Goal: Task Accomplishment & Management: Manage account settings

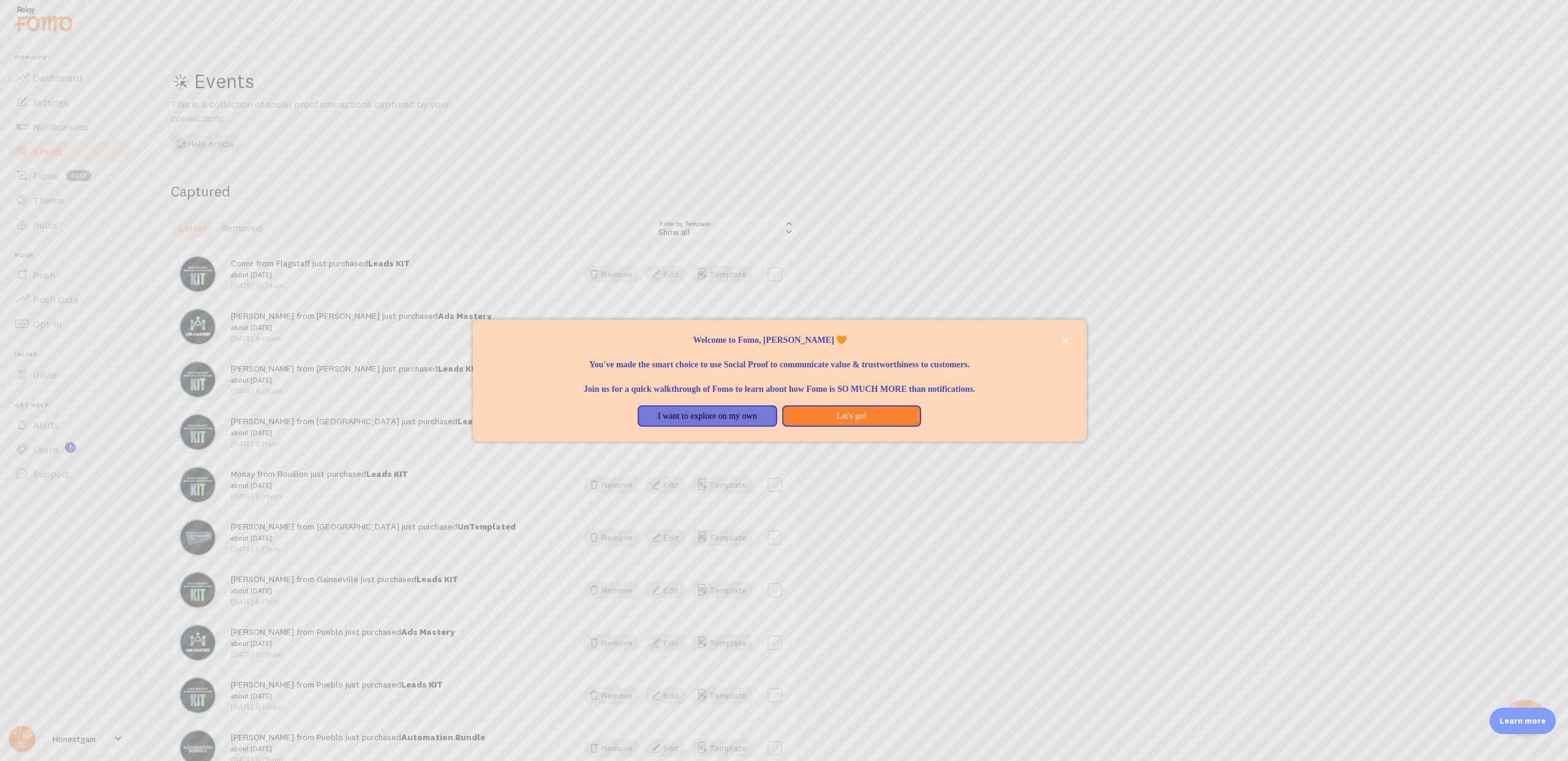
click at [902, 272] on div at bounding box center [784, 380] width 1568 height 761
click at [1068, 339] on button "close," at bounding box center [1065, 340] width 13 height 13
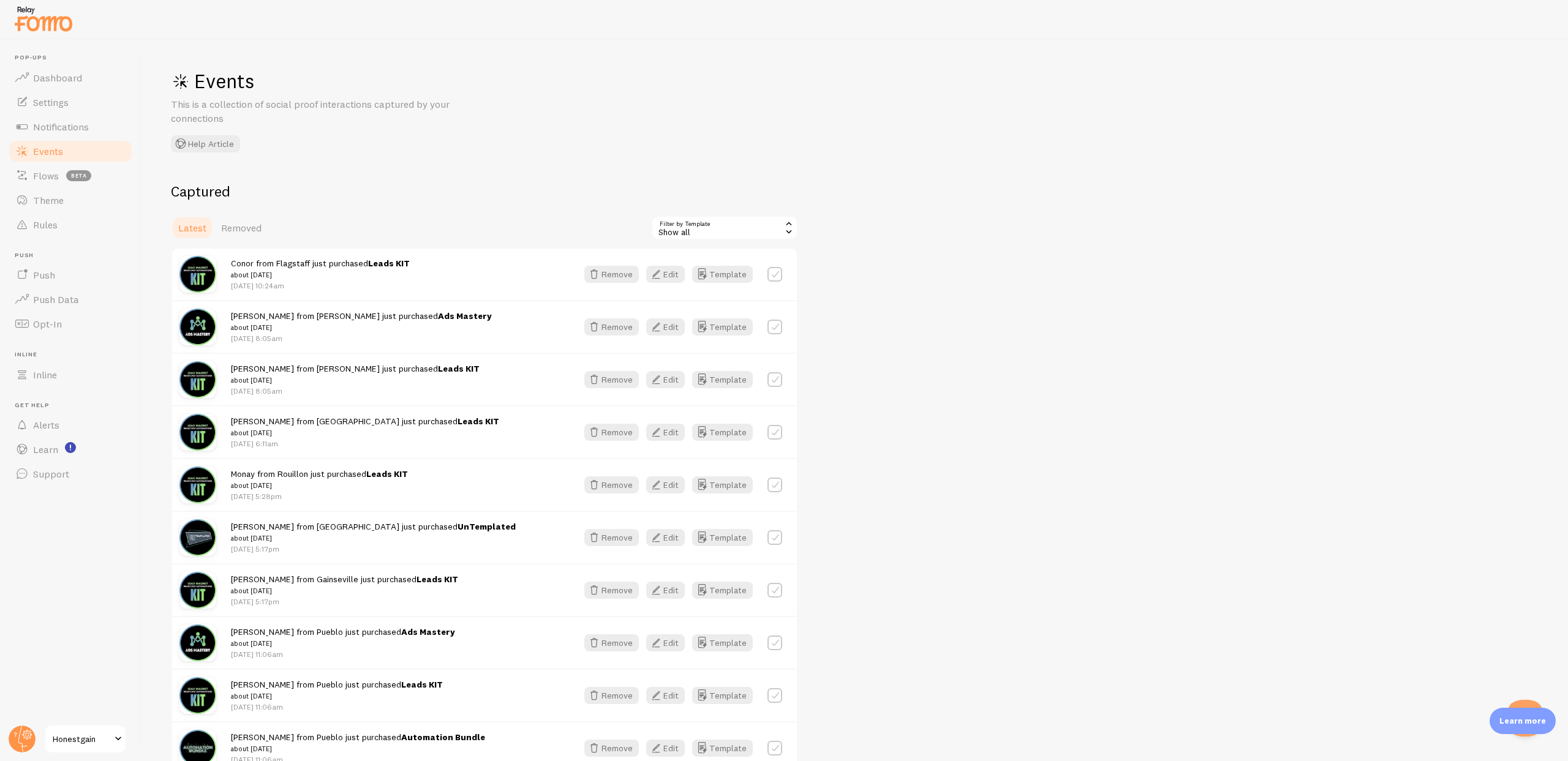
click at [439, 263] on link "Leads KIT" at bounding box center [460, 263] width 42 height 11
click at [46, 152] on span "Events" at bounding box center [48, 152] width 30 height 12
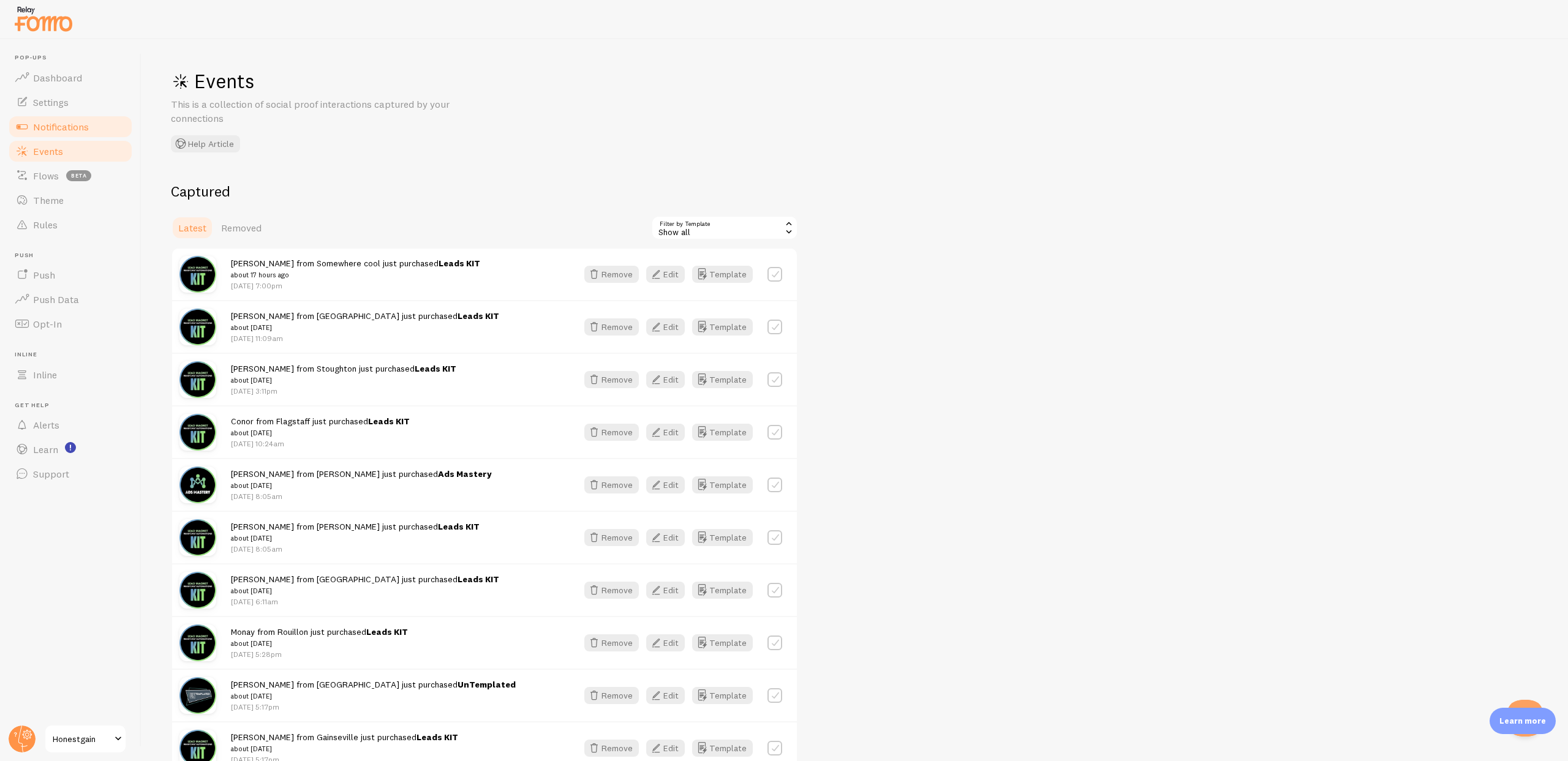
click at [49, 121] on span "Notifications" at bounding box center [61, 127] width 56 height 12
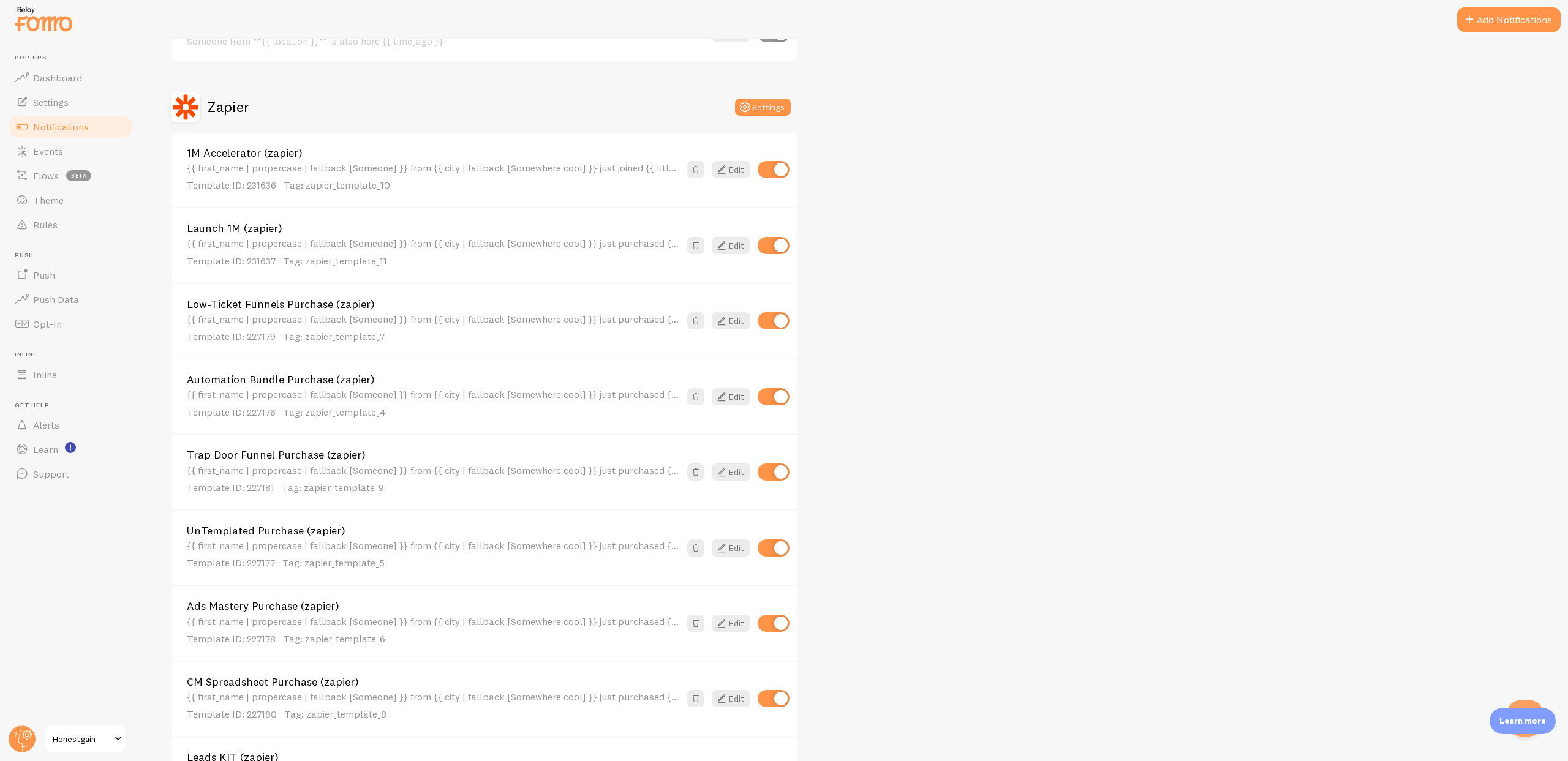
scroll to position [565, 0]
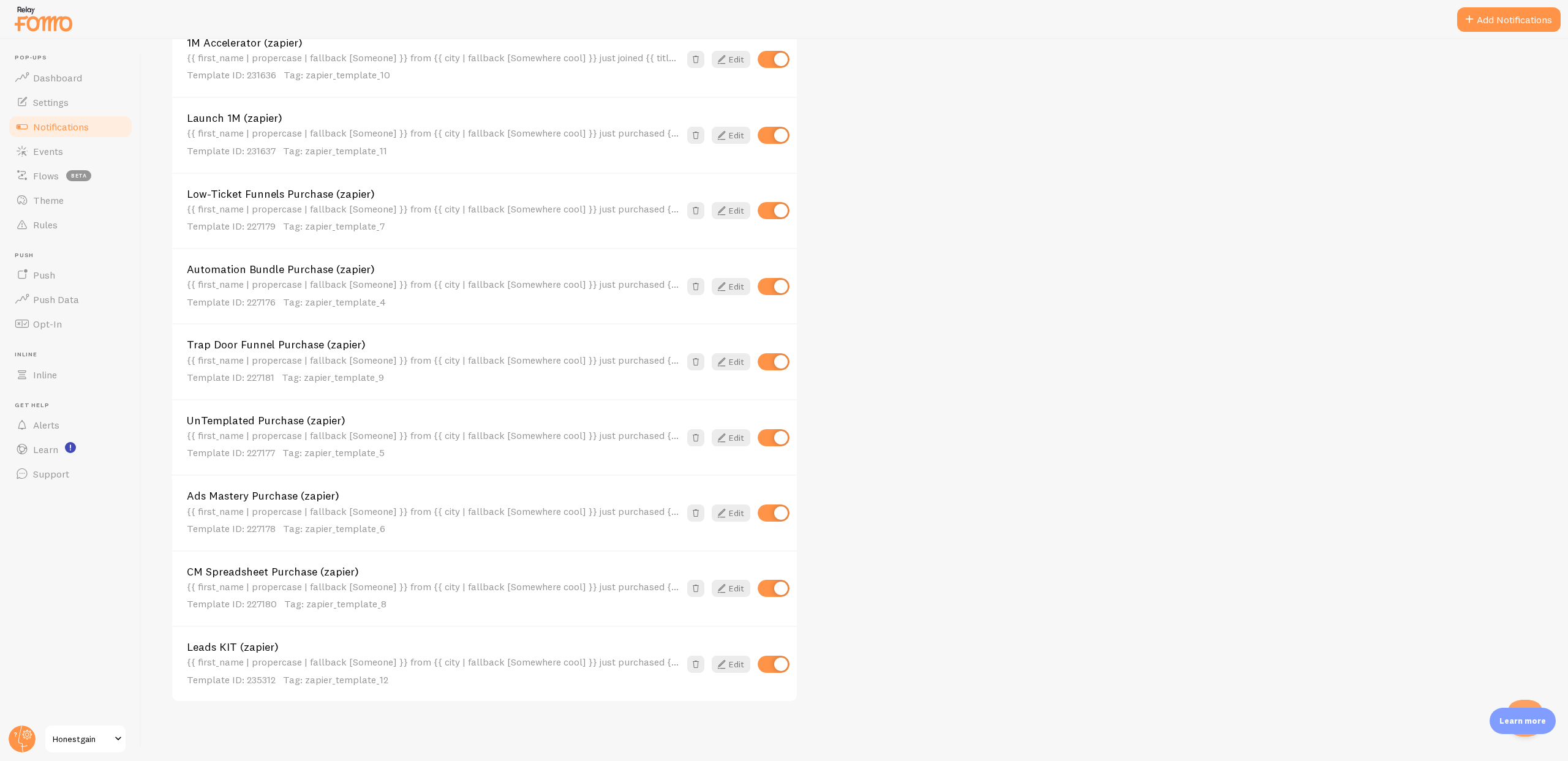
click at [259, 650] on link "Leads KIT (zapier)" at bounding box center [434, 647] width 493 height 11
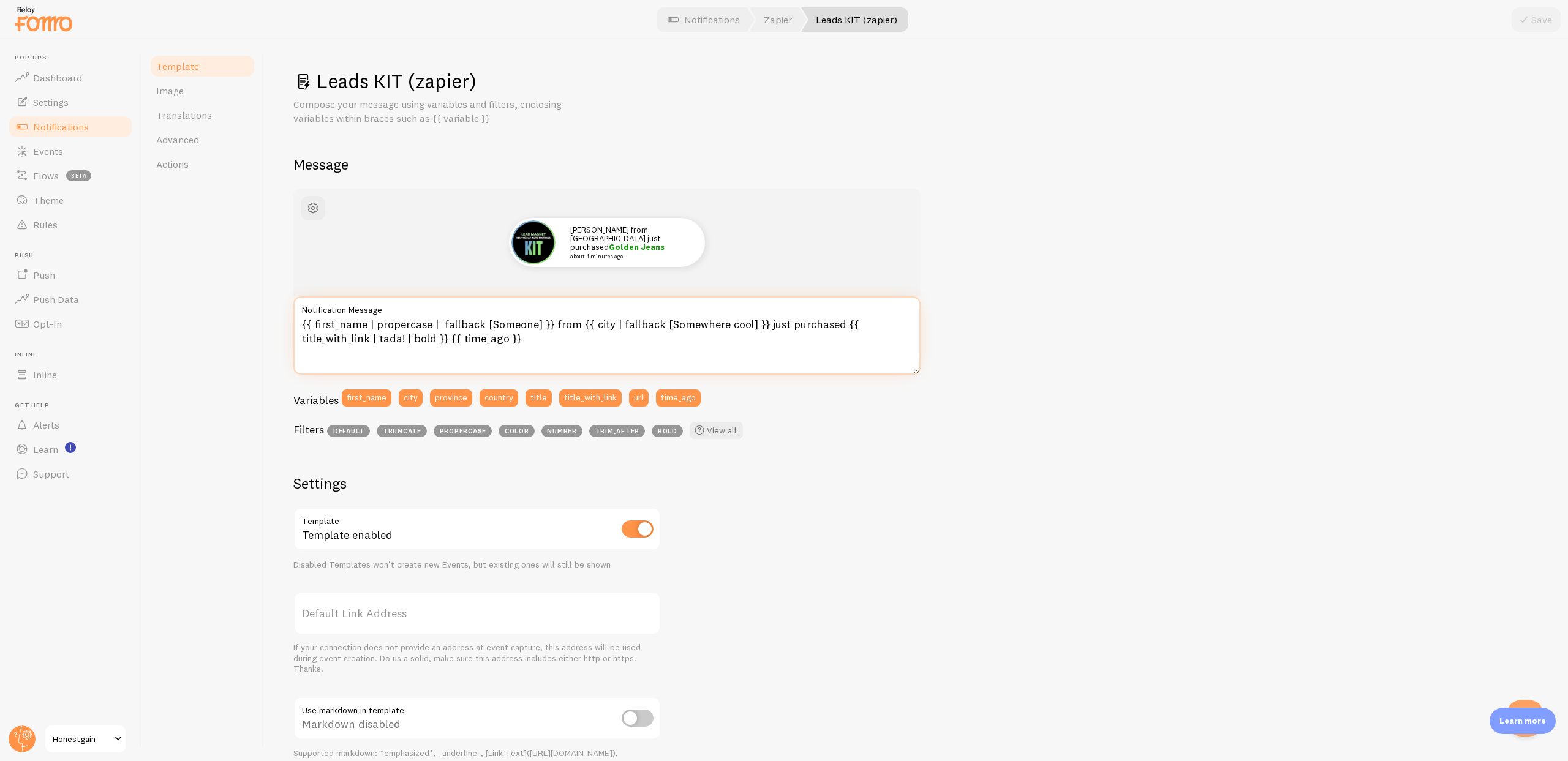
drag, startPoint x: 550, startPoint y: 324, endPoint x: 758, endPoint y: 326, distance: 208.0
click at [758, 326] on textarea "{{ first_name | propercase | fallback [Someone] }} from {{ city | fallback [Som…" at bounding box center [607, 335] width 627 height 78
type textarea "{{ first_name | propercase | fallback [Someone] }} just purchased {{ title_with…"
click at [1038, 322] on div "[PERSON_NAME] just purchased Golden Jeans about 4 minutes ago {{ first_name | p…" at bounding box center [916, 527] width 1245 height 676
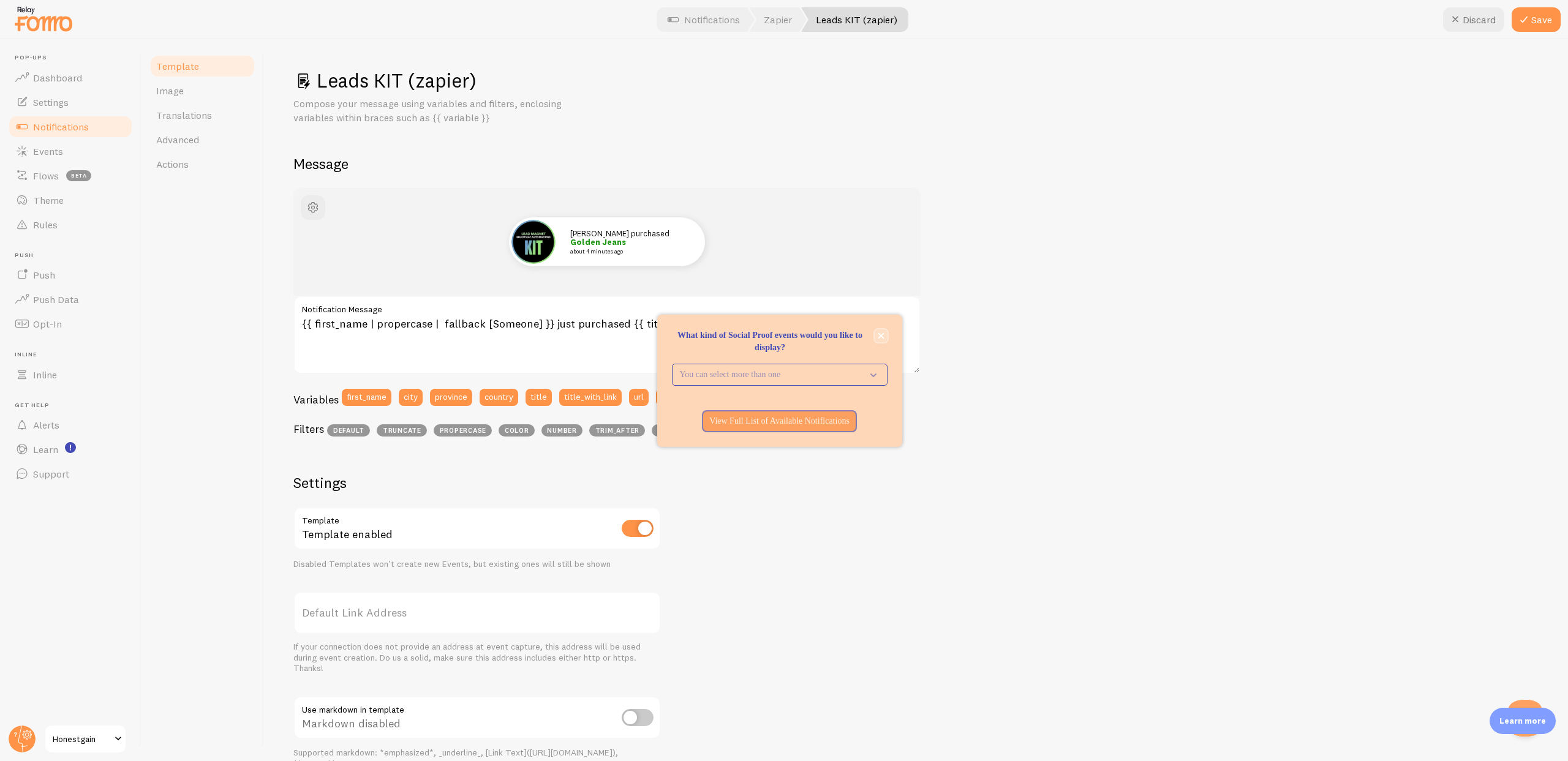
click at [879, 335] on icon "close," at bounding box center [881, 336] width 7 height 7
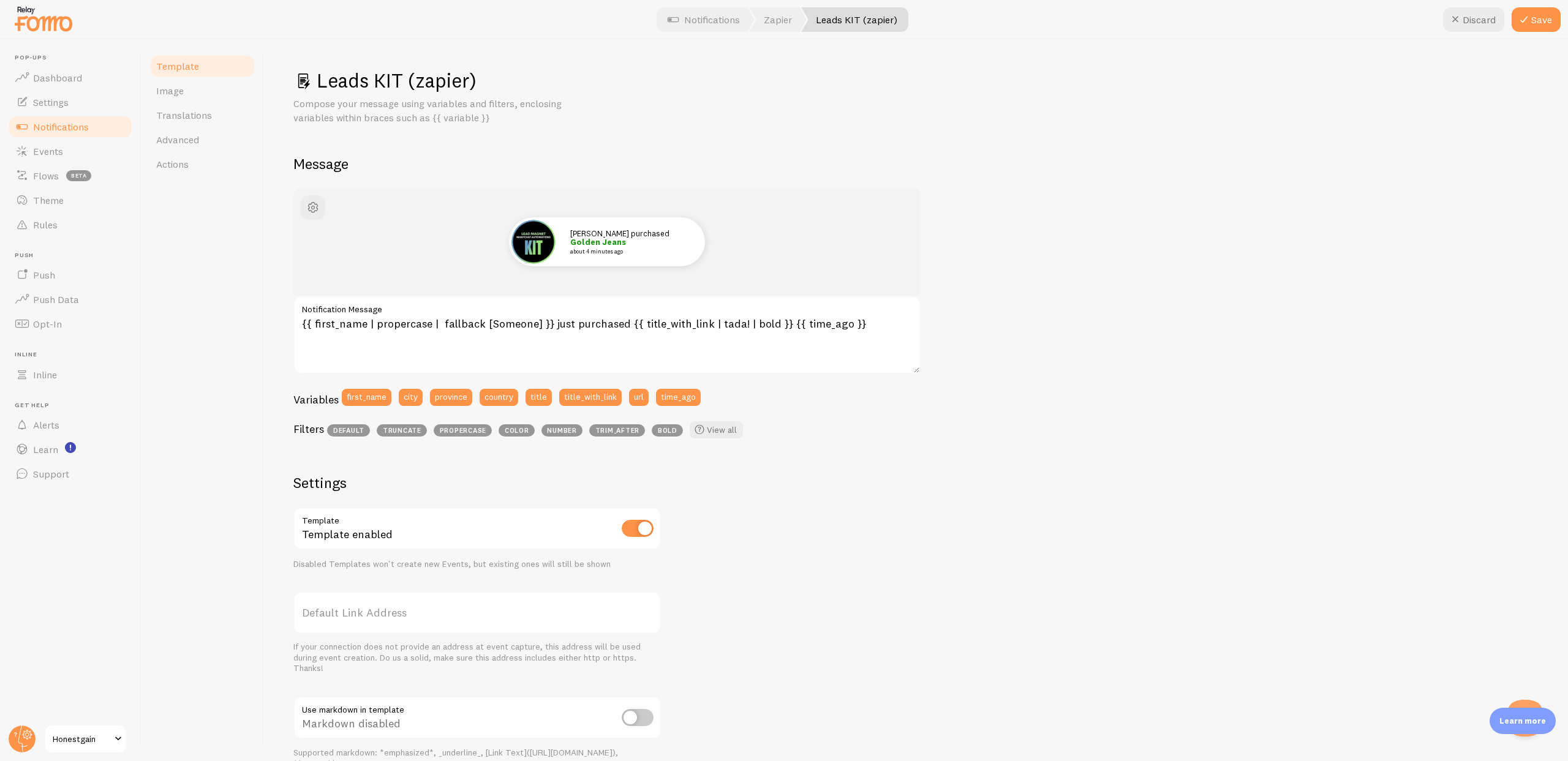
click at [1013, 327] on div "[PERSON_NAME] just purchased Golden Jeans about 4 minutes ago {{ first_name | p…" at bounding box center [916, 526] width 1245 height 676
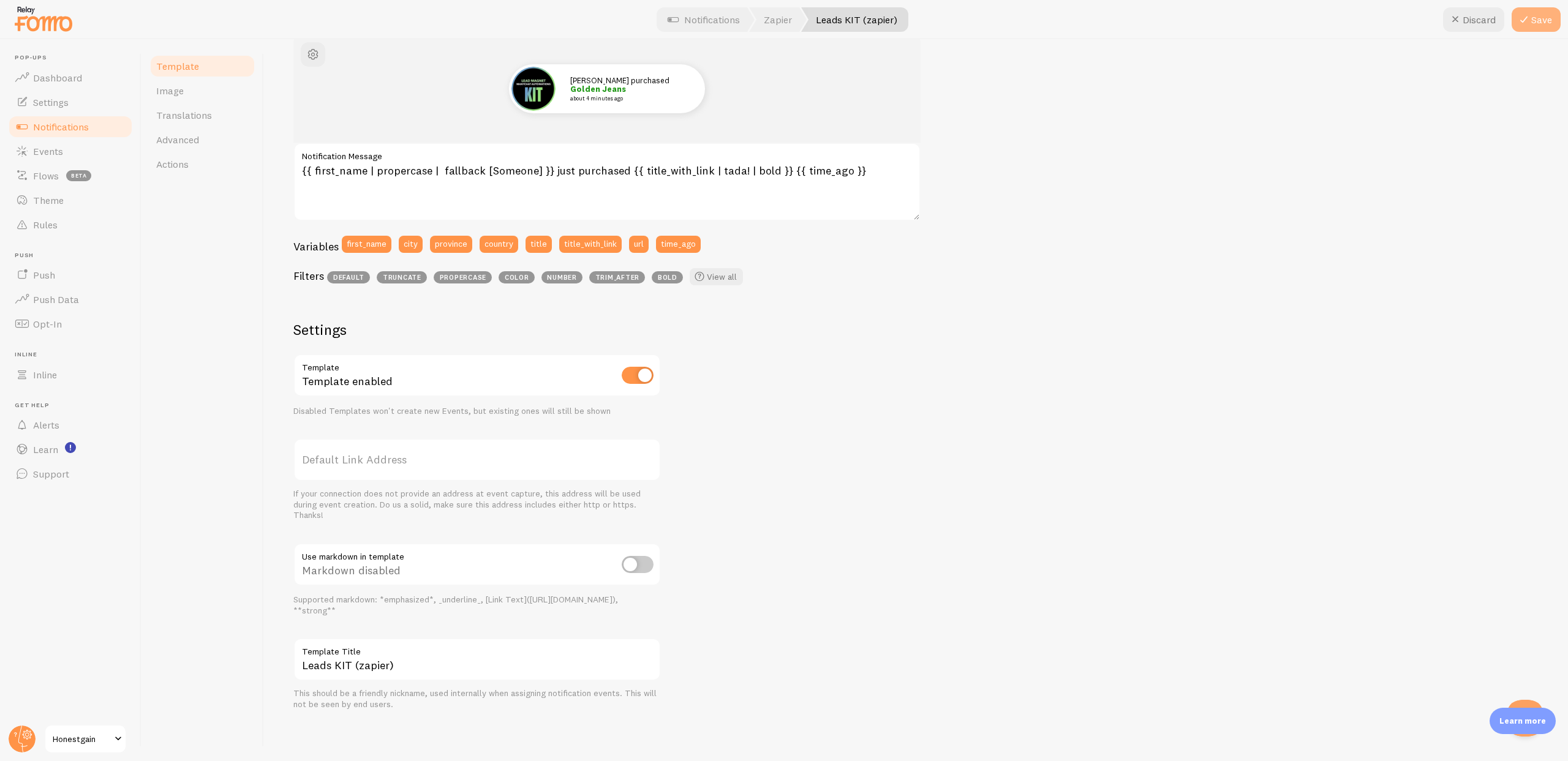
click at [1530, 23] on icon at bounding box center [1524, 19] width 15 height 15
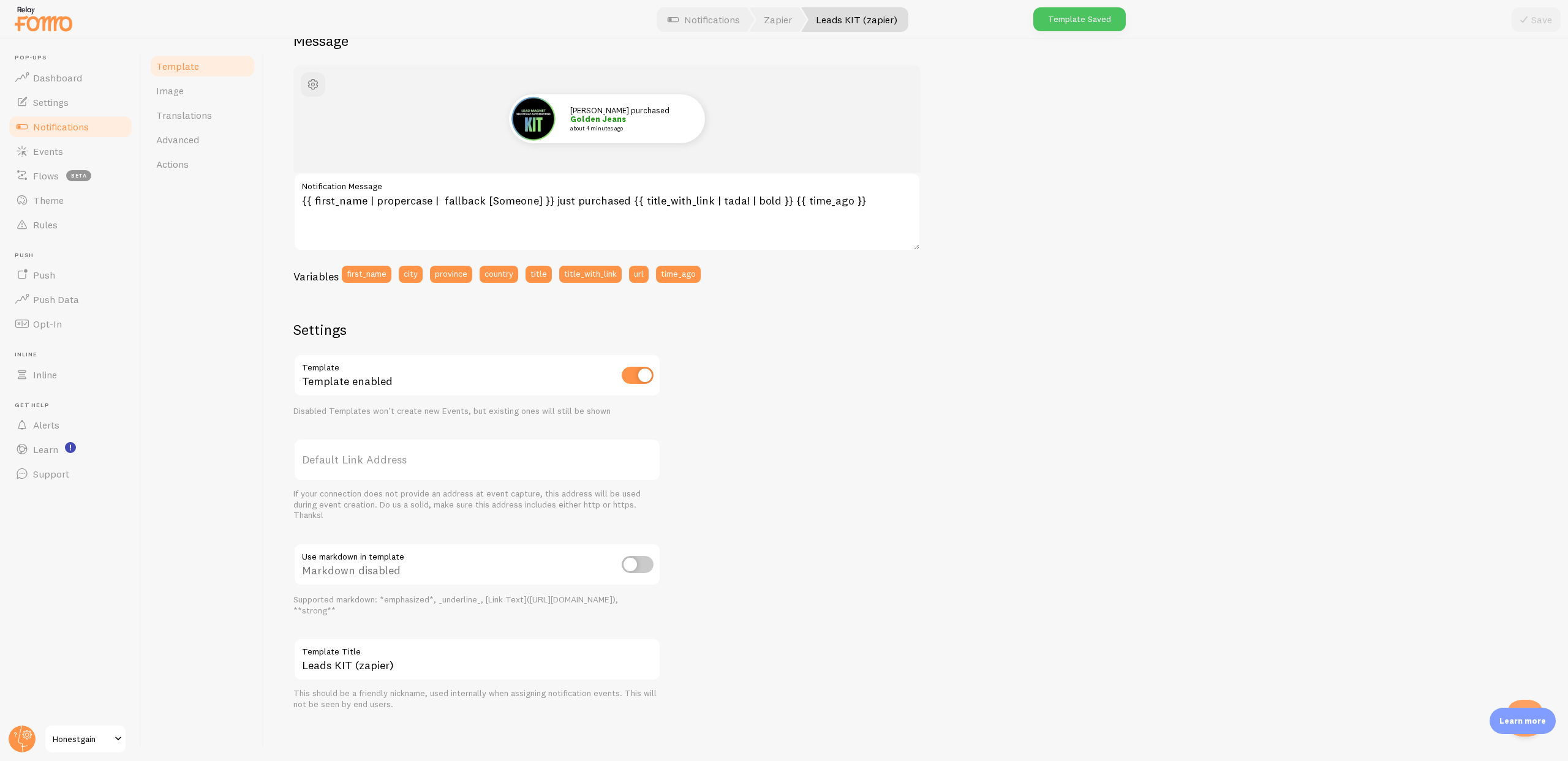
scroll to position [0, 0]
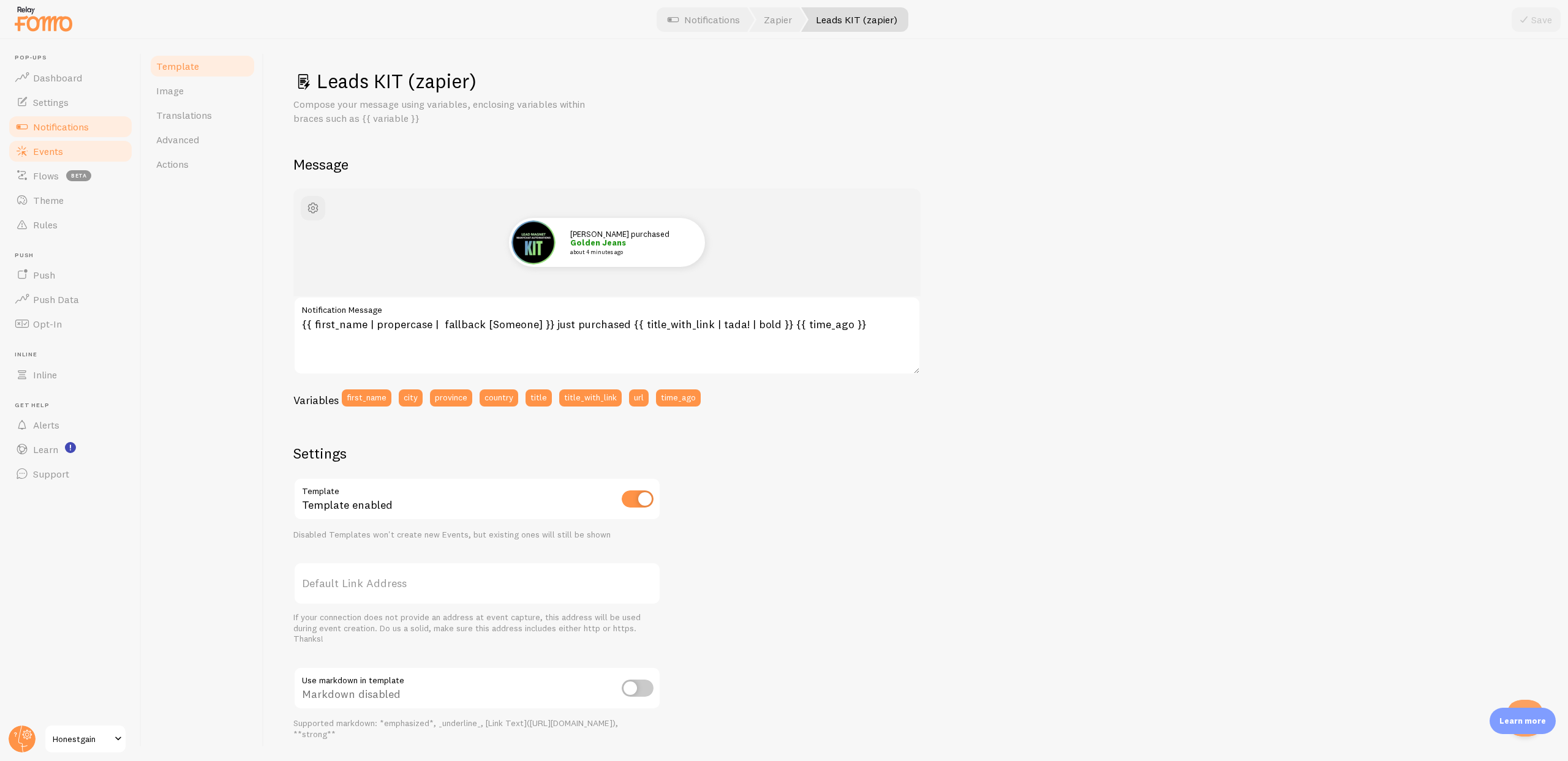
click at [46, 151] on span "Events" at bounding box center [48, 152] width 30 height 12
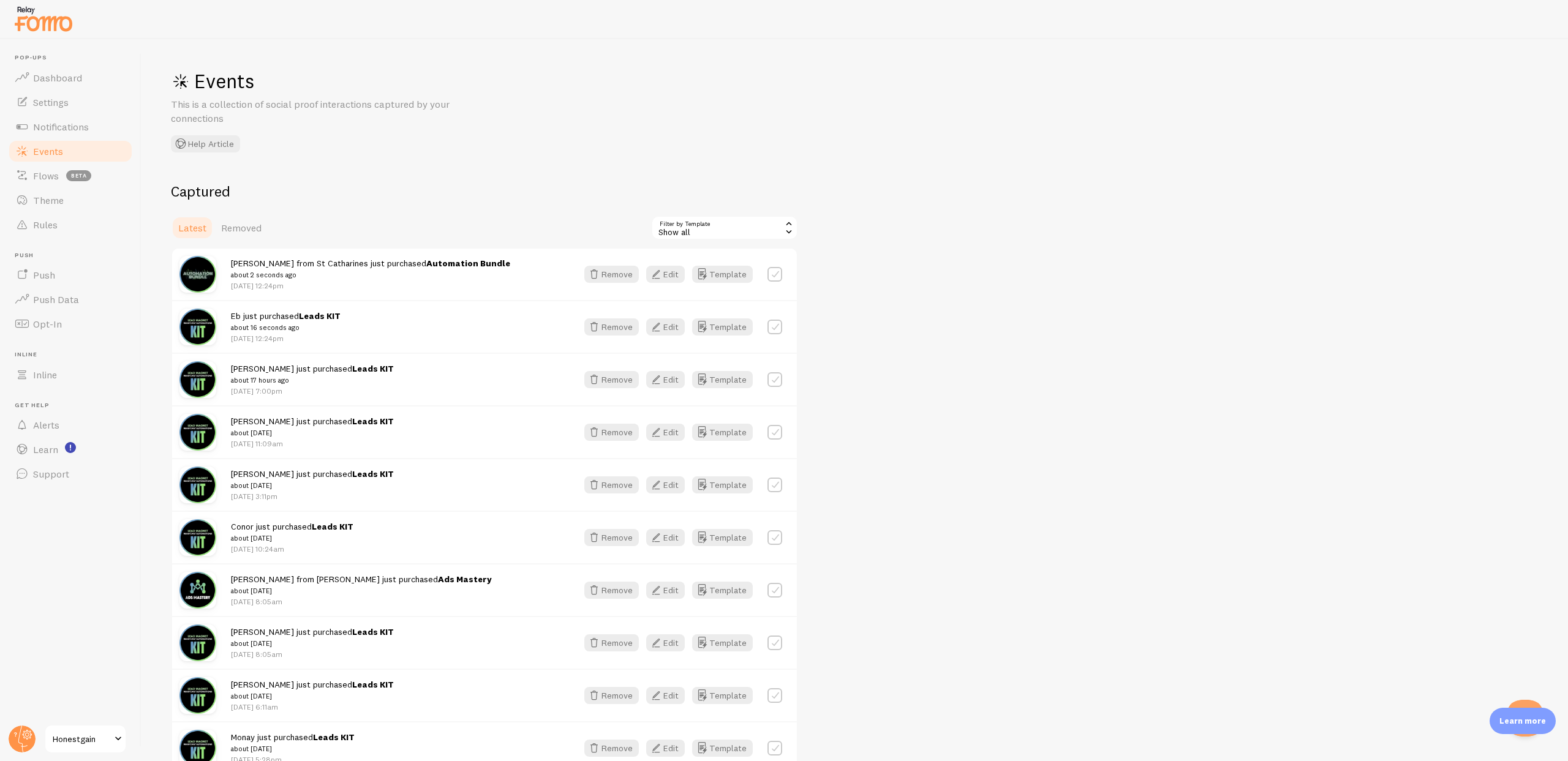
click at [290, 266] on span "Rebecca from St Catharines just purchased Automation Bundle about 2 seconds ago" at bounding box center [370, 269] width 279 height 23
click at [618, 274] on button "Remove" at bounding box center [611, 274] width 55 height 17
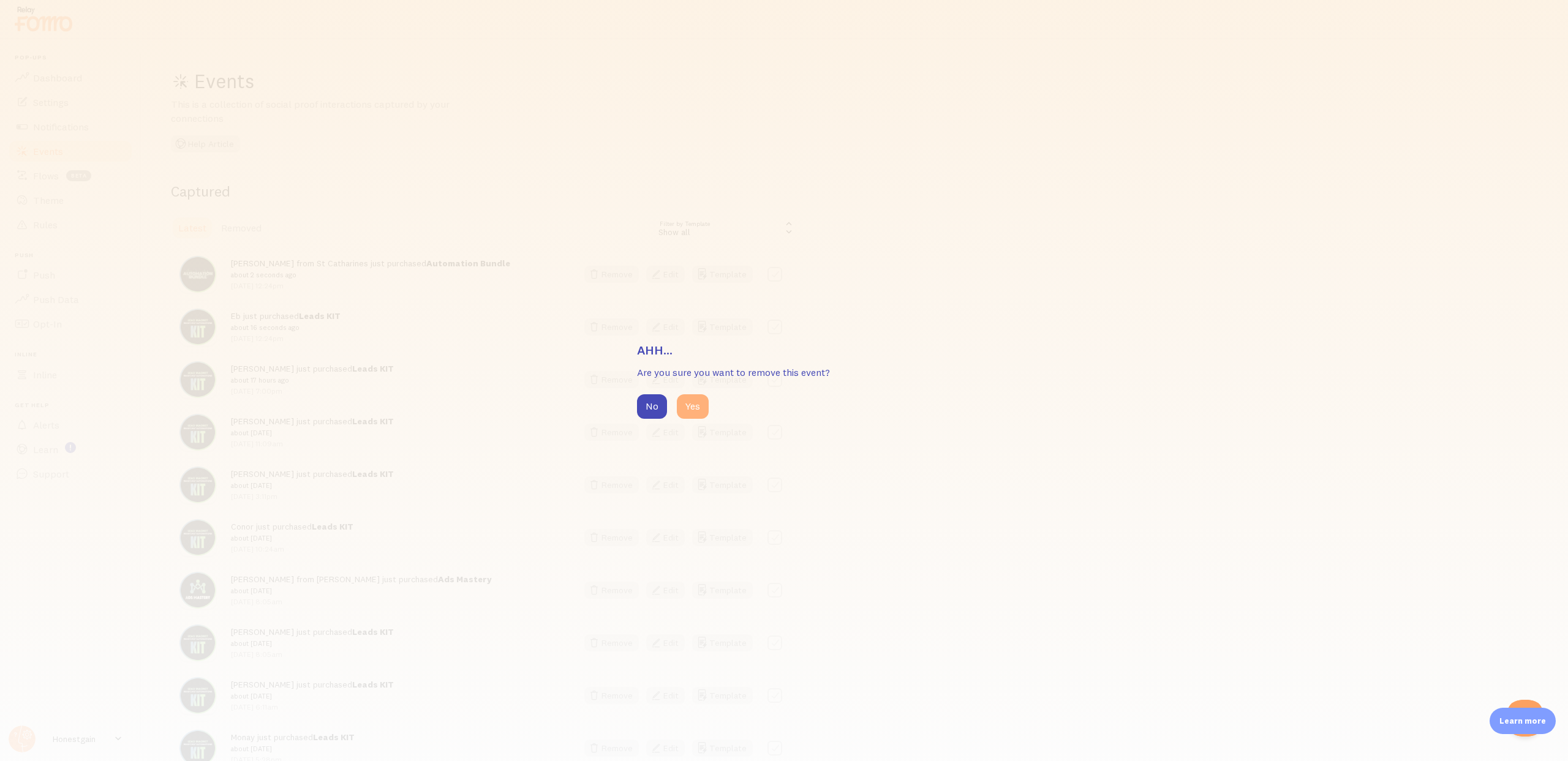
click at [698, 412] on button "Yes" at bounding box center [692, 407] width 32 height 24
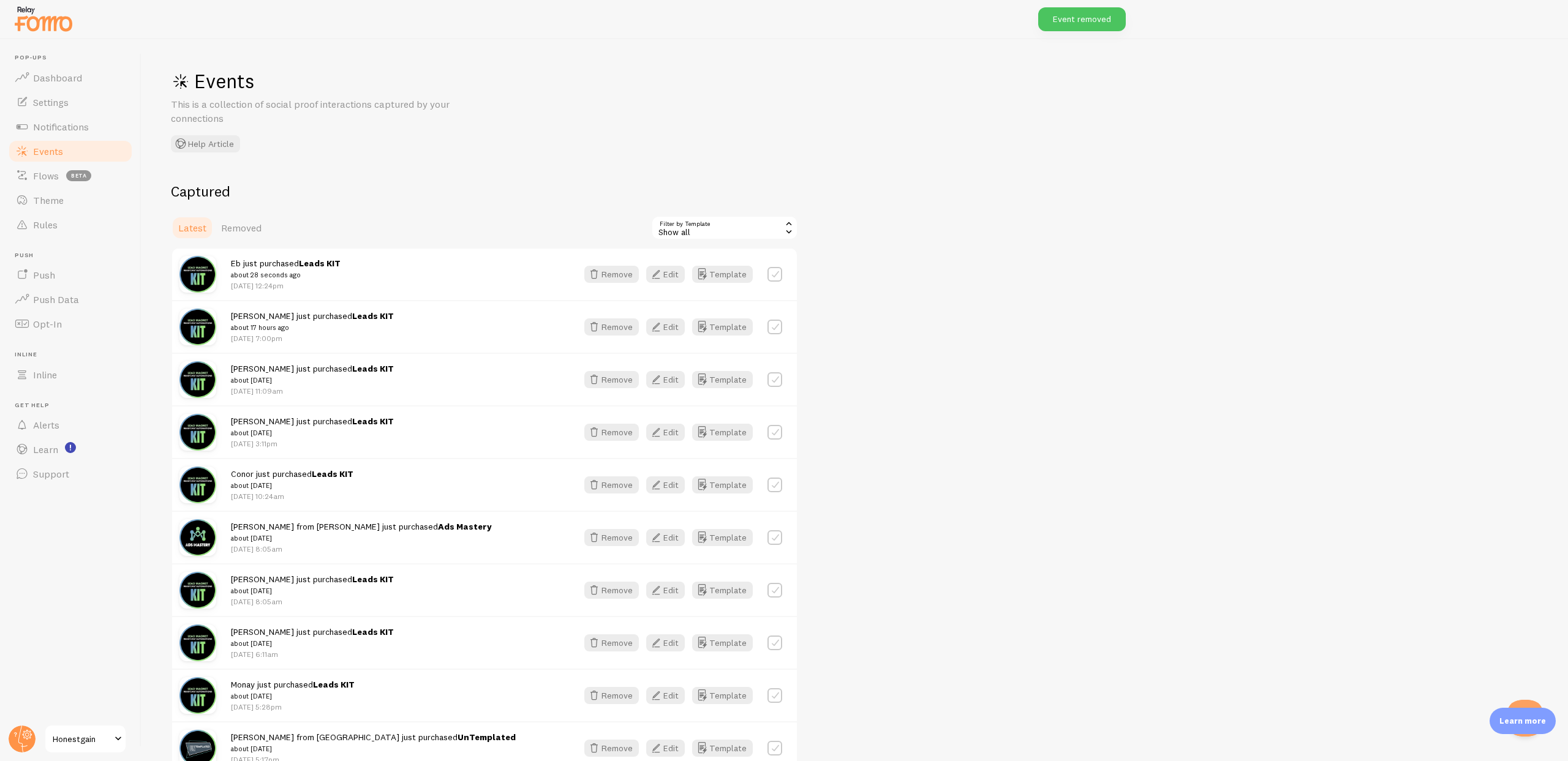
click at [515, 177] on div "Events This is a collection of social proof interactions captured by your conne…" at bounding box center [854, 400] width 1426 height 722
click at [51, 152] on span "Events" at bounding box center [48, 152] width 30 height 12
click at [64, 125] on span "Notifications" at bounding box center [61, 127] width 56 height 12
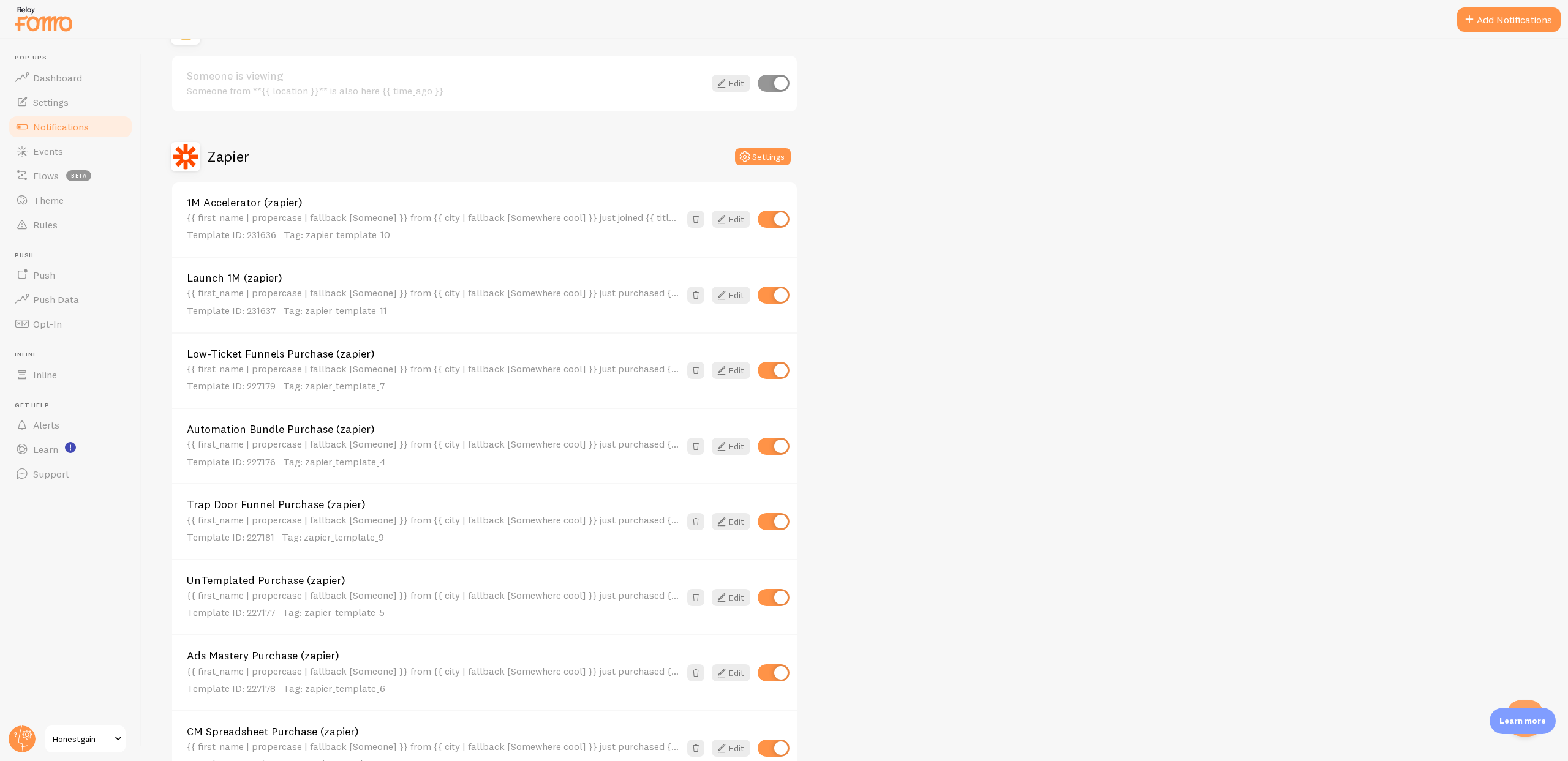
scroll to position [565, 0]
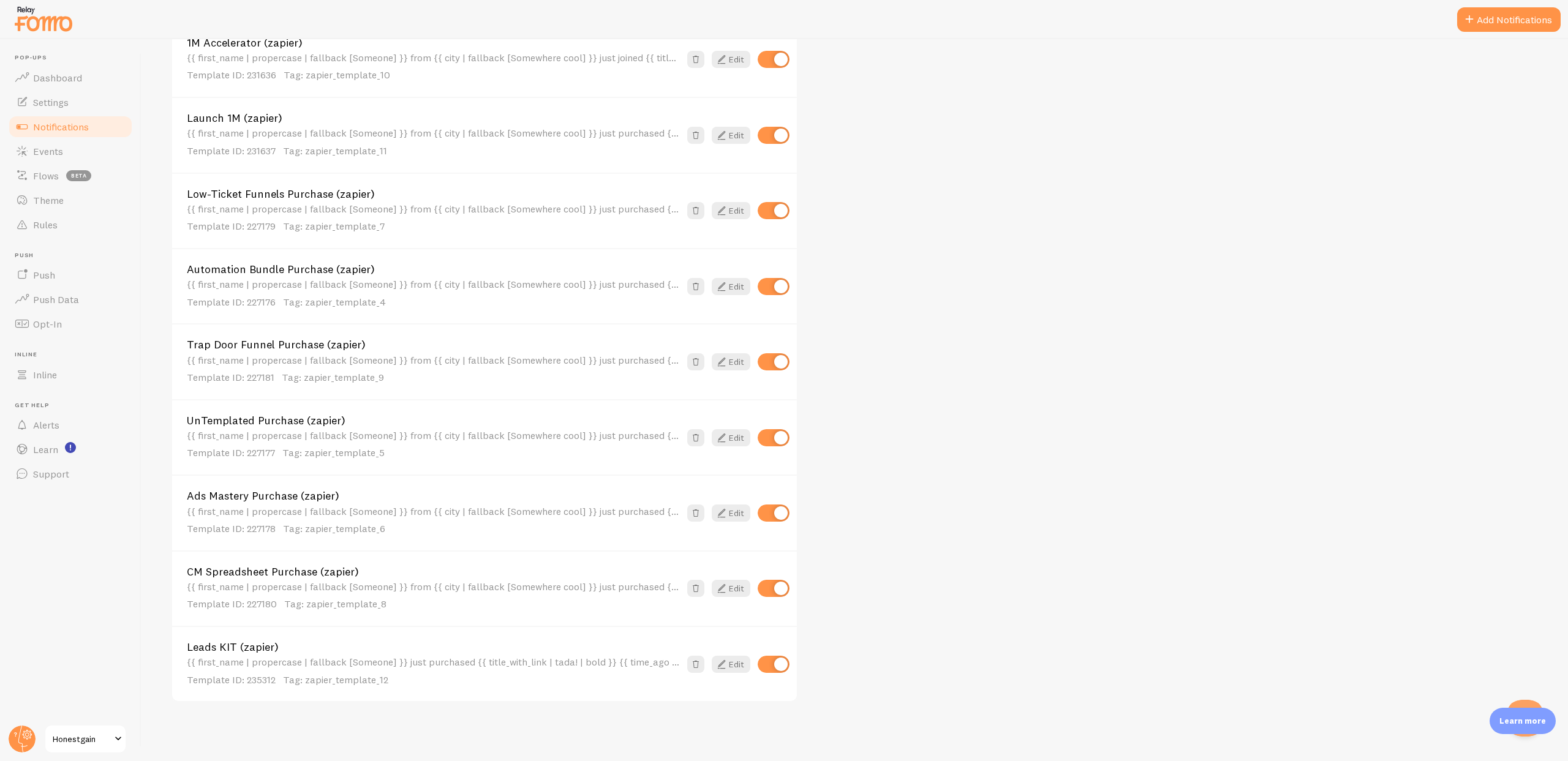
click at [311, 572] on link "CM Spreadsheet Purchase (zapier)" at bounding box center [434, 572] width 493 height 11
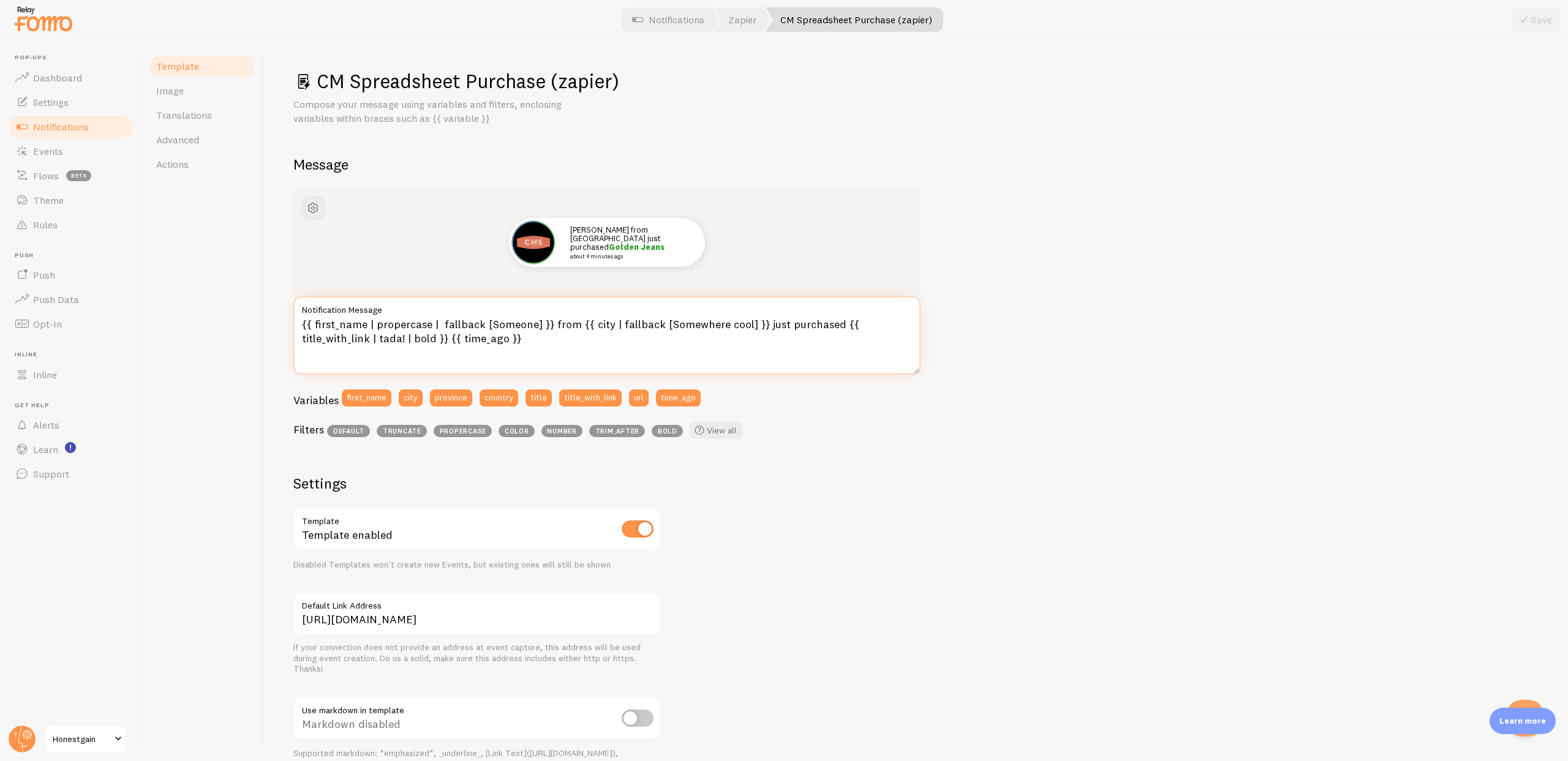
drag, startPoint x: 549, startPoint y: 325, endPoint x: 757, endPoint y: 327, distance: 208.0
click at [757, 327] on textarea "{{ first_name | propercase | fallback [Someone] }} from {{ city | fallback [Som…" at bounding box center [607, 335] width 627 height 78
type textarea "{{ first_name | propercase | fallback [Someone] }} just purchased {{ title_with…"
click at [1534, 19] on button "Save" at bounding box center [1536, 19] width 49 height 24
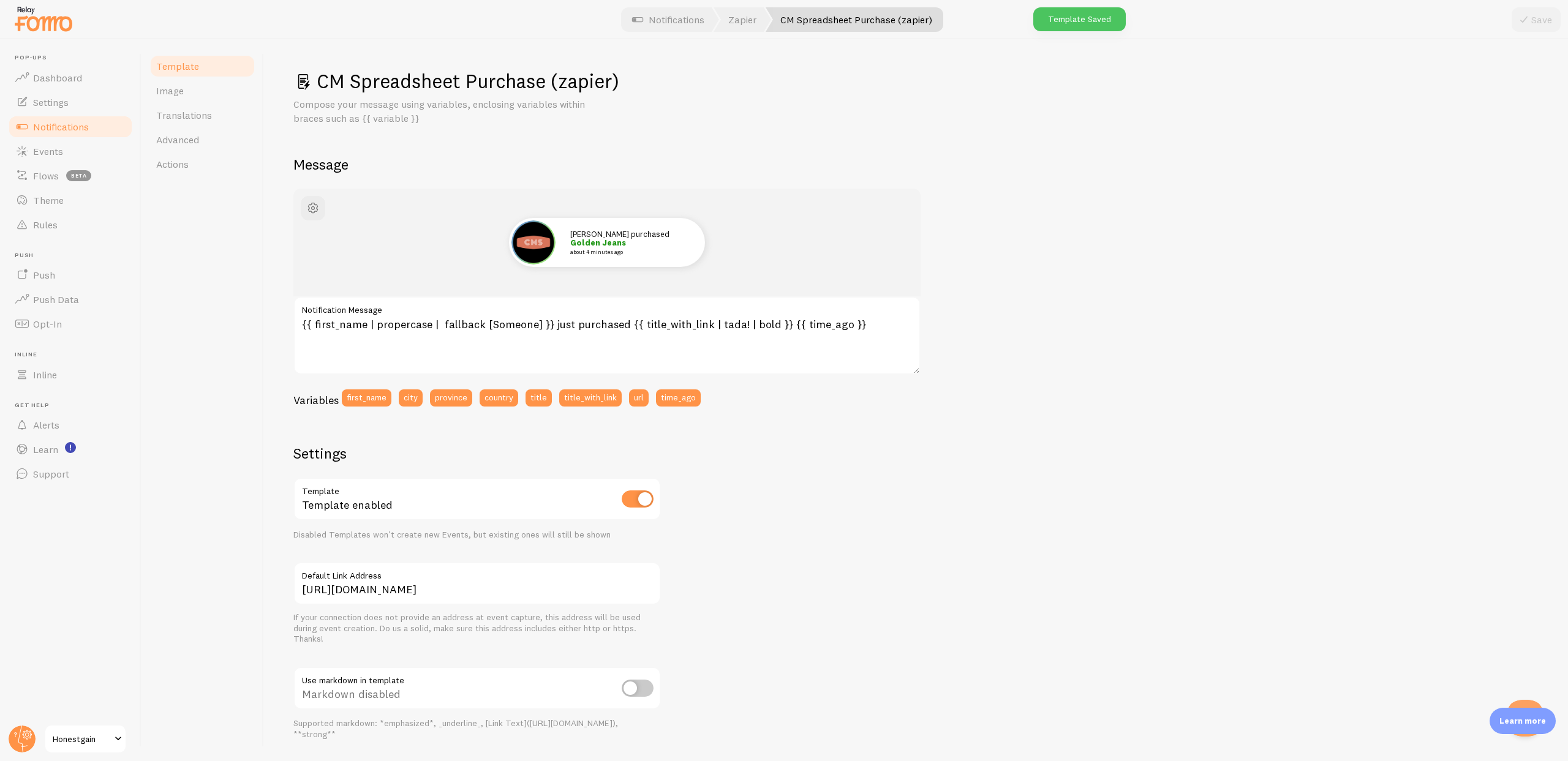
click at [77, 126] on span "Notifications" at bounding box center [61, 127] width 56 height 12
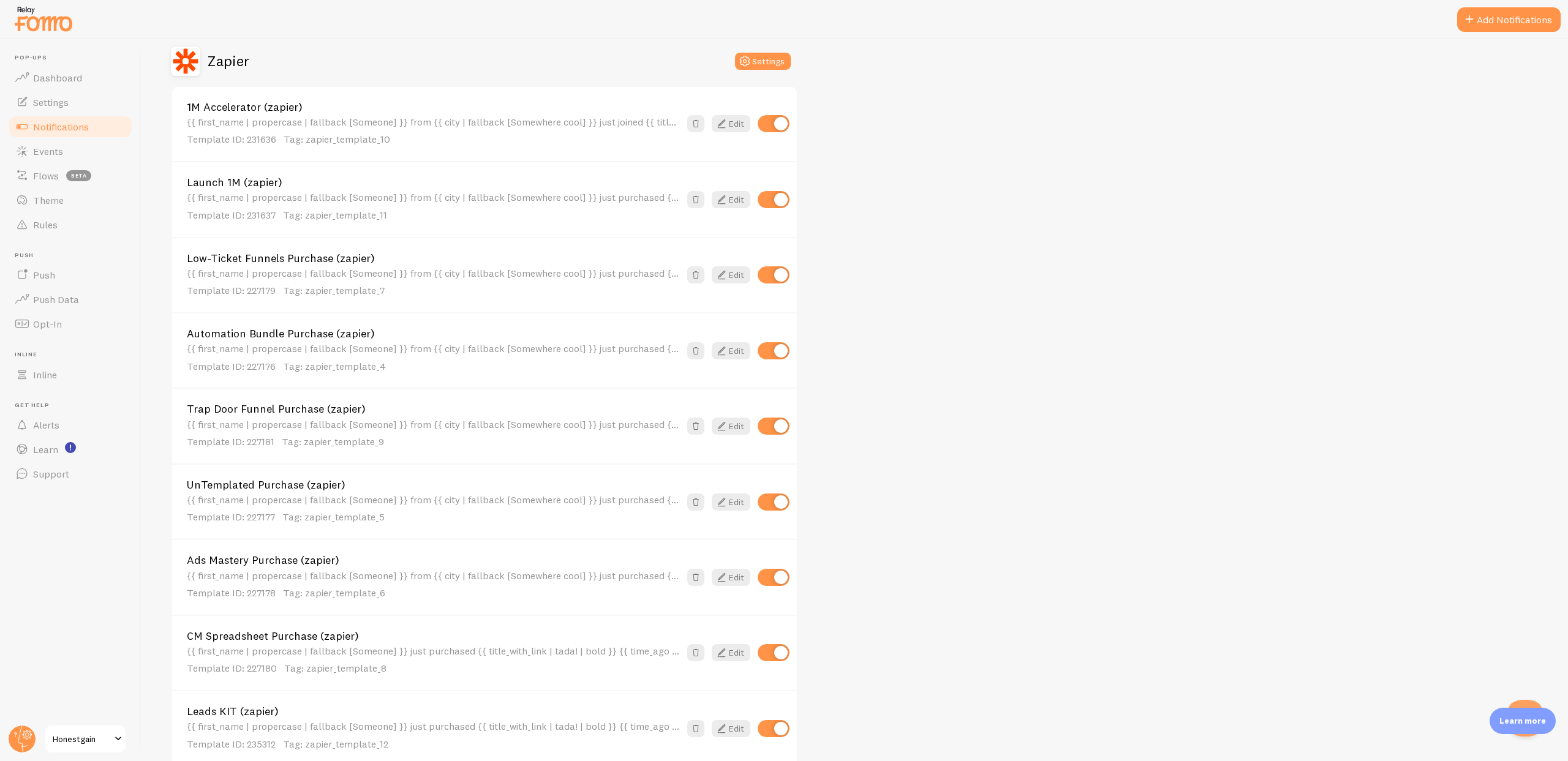
scroll to position [565, 0]
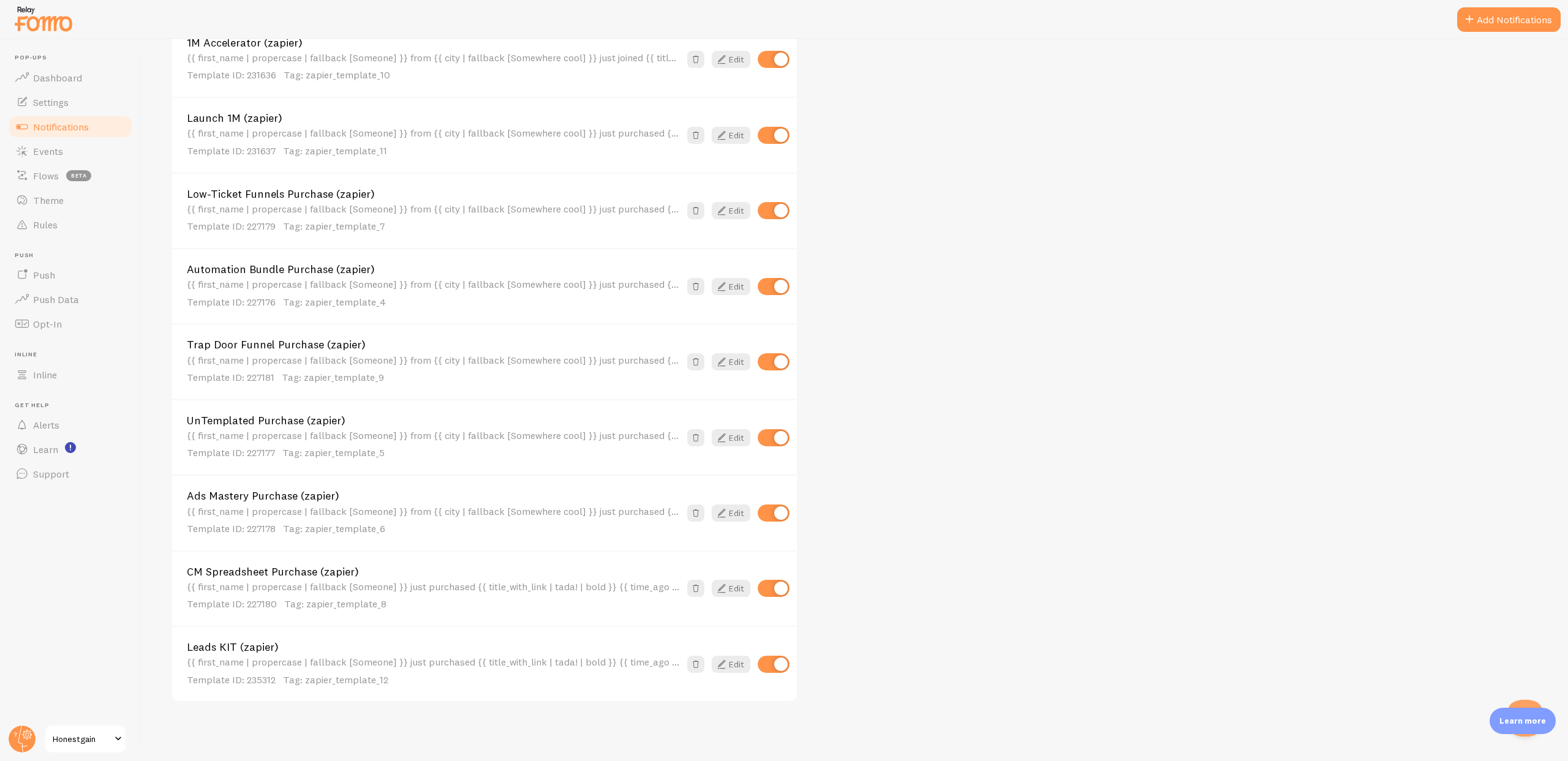
click at [267, 495] on link "Ads Mastery Purchase (zapier)" at bounding box center [434, 495] width 493 height 11
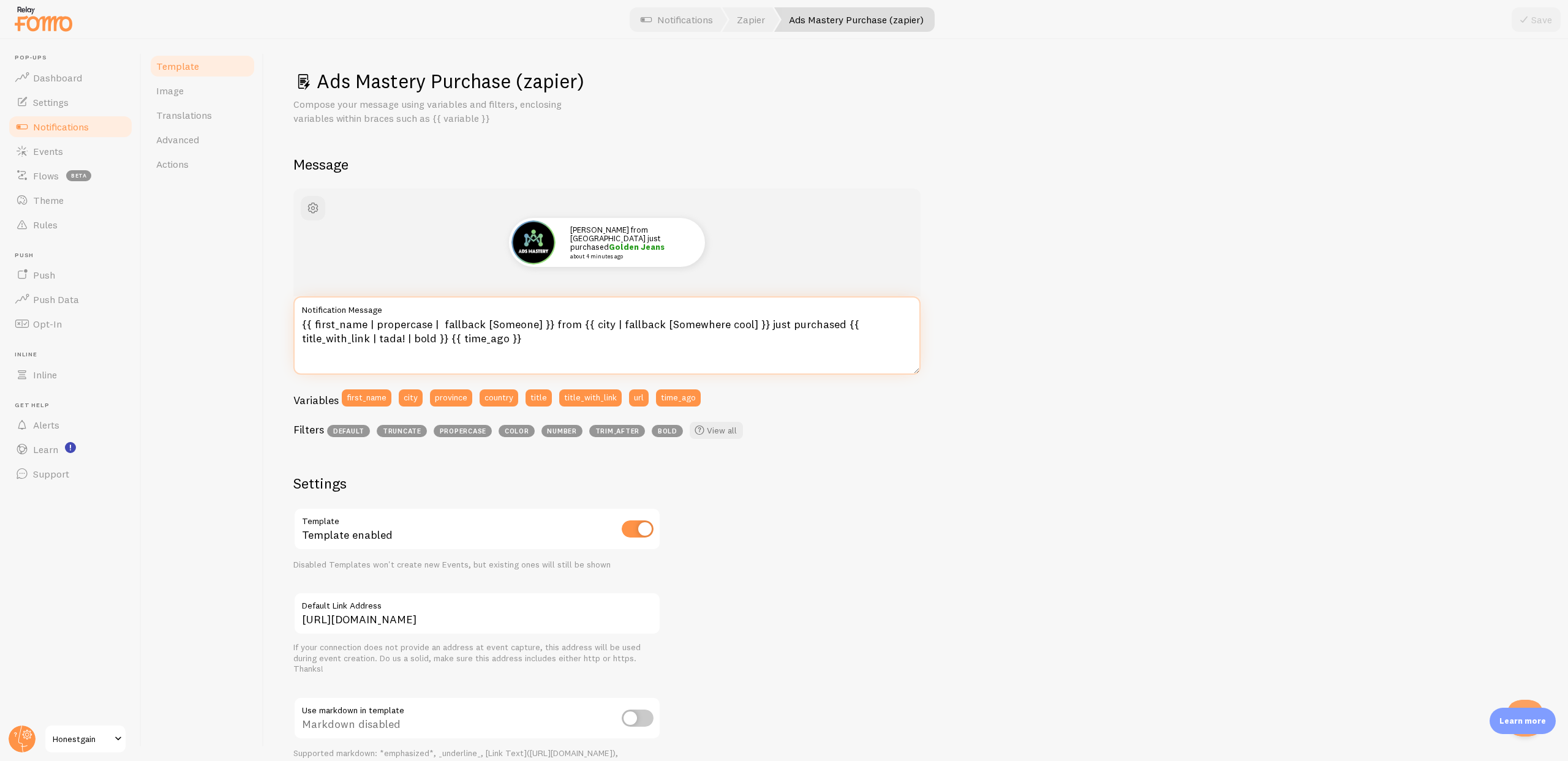
drag, startPoint x: 550, startPoint y: 325, endPoint x: 759, endPoint y: 328, distance: 209.0
click at [759, 328] on textarea "{{ first_name | propercase | fallback [Someone] }} from {{ city | fallback [Som…" at bounding box center [607, 335] width 627 height 78
type textarea "{{ first_name | propercase | fallback [Someone] }} just purchased {{ title_with…"
click at [1532, 22] on button "Save" at bounding box center [1536, 19] width 49 height 24
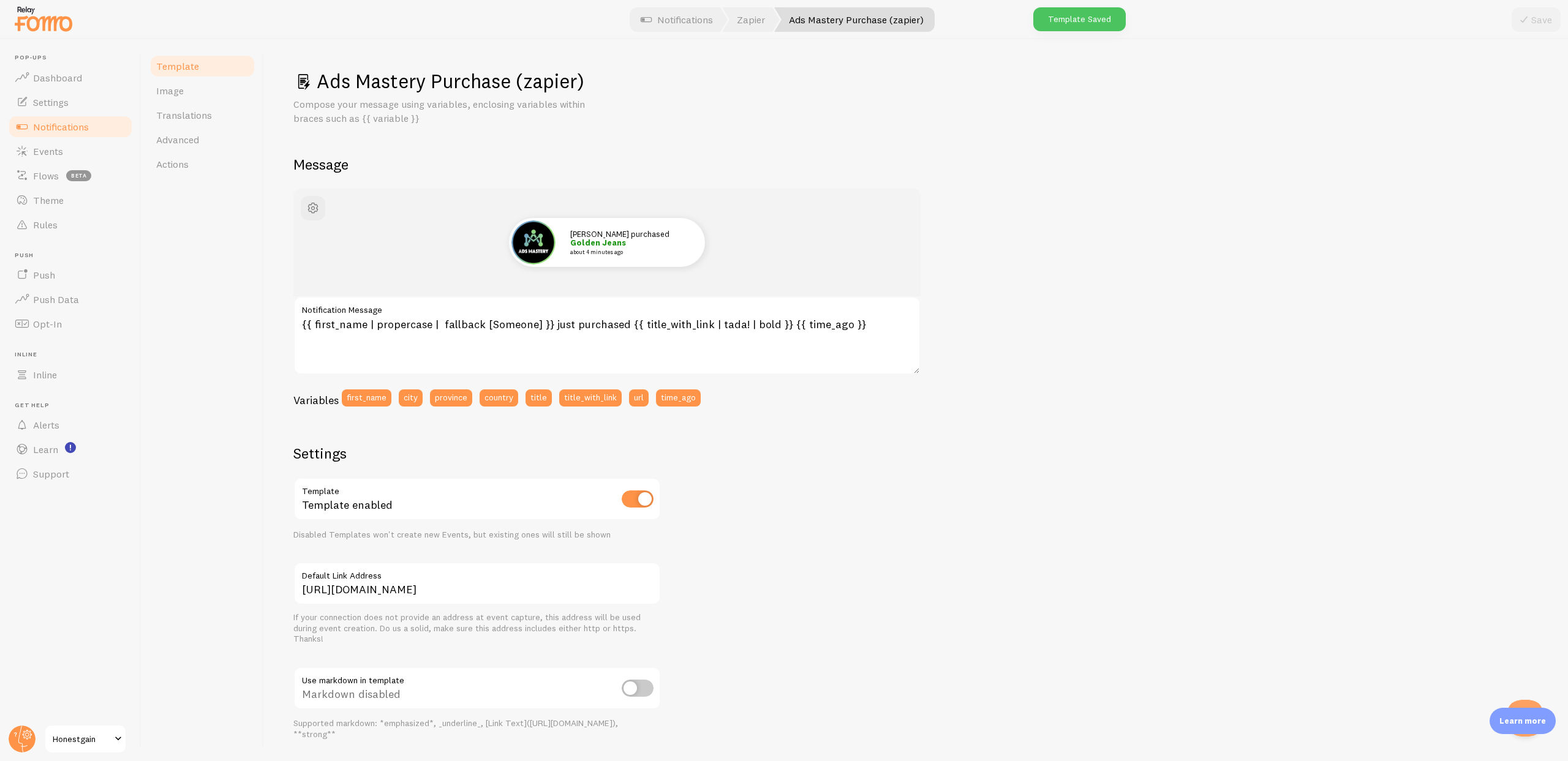
click at [86, 125] on span "Notifications" at bounding box center [61, 127] width 56 height 12
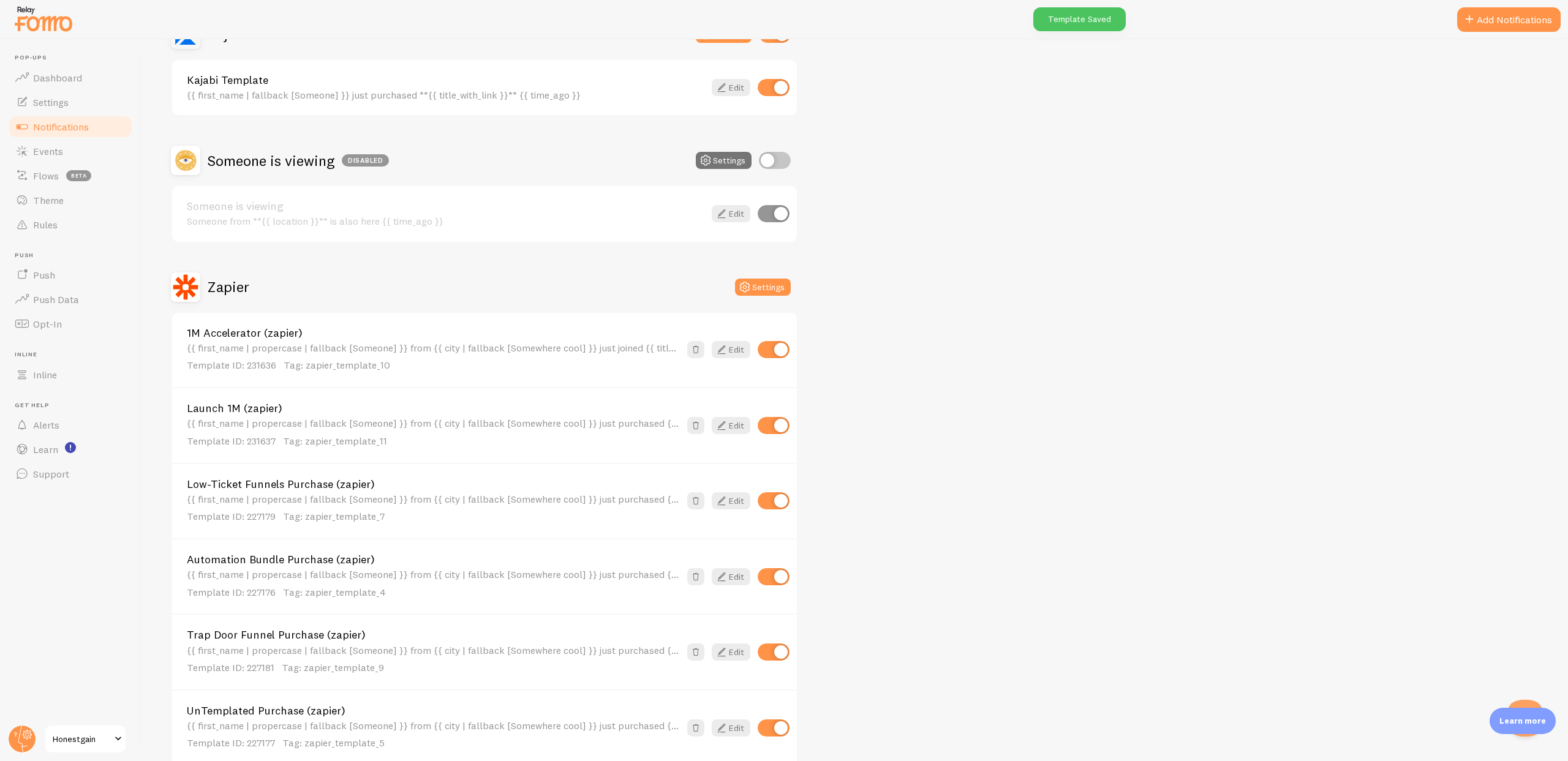
scroll to position [565, 0]
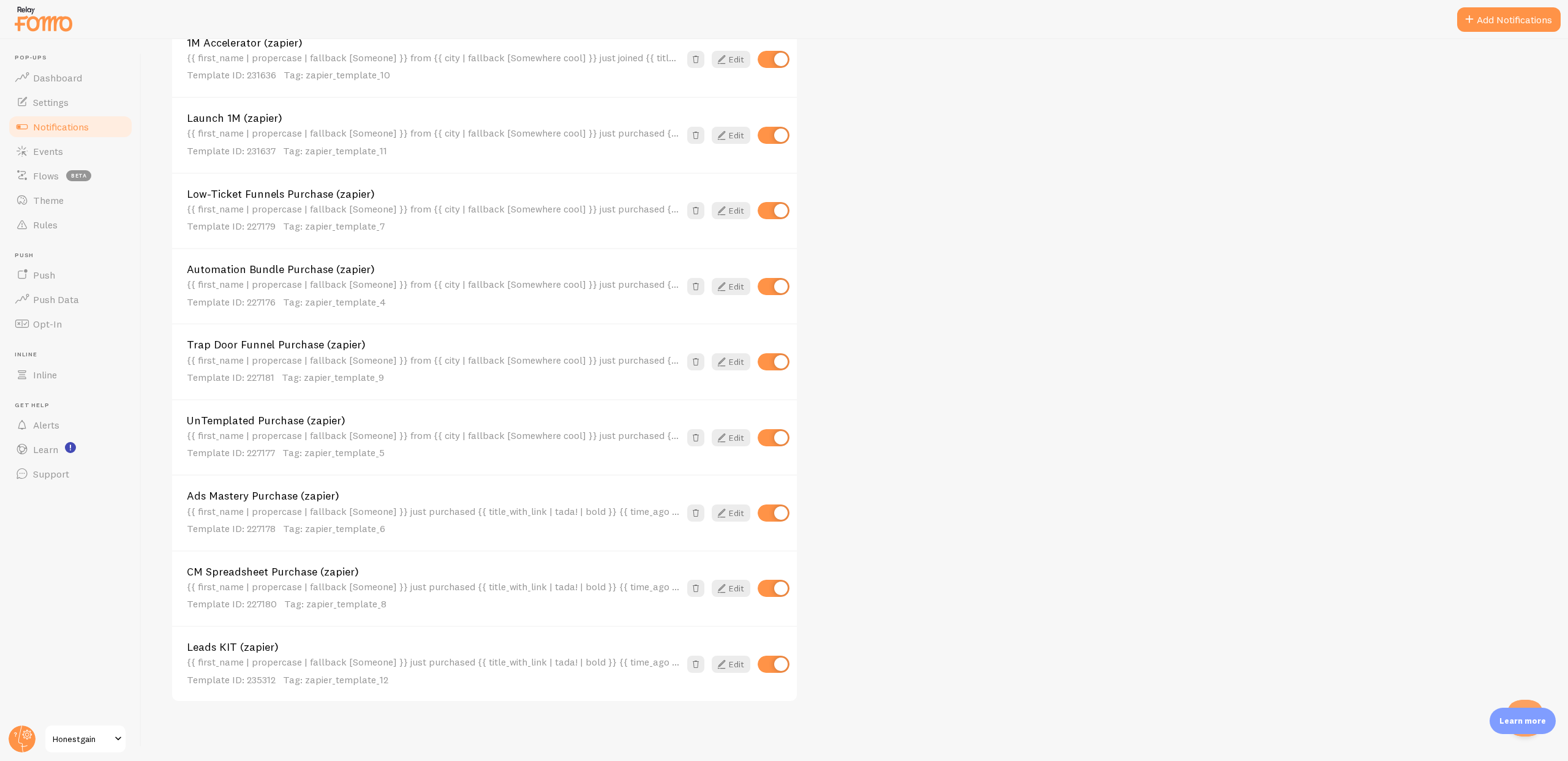
click at [247, 420] on link "UnTemplated Purchase (zapier)" at bounding box center [434, 421] width 493 height 11
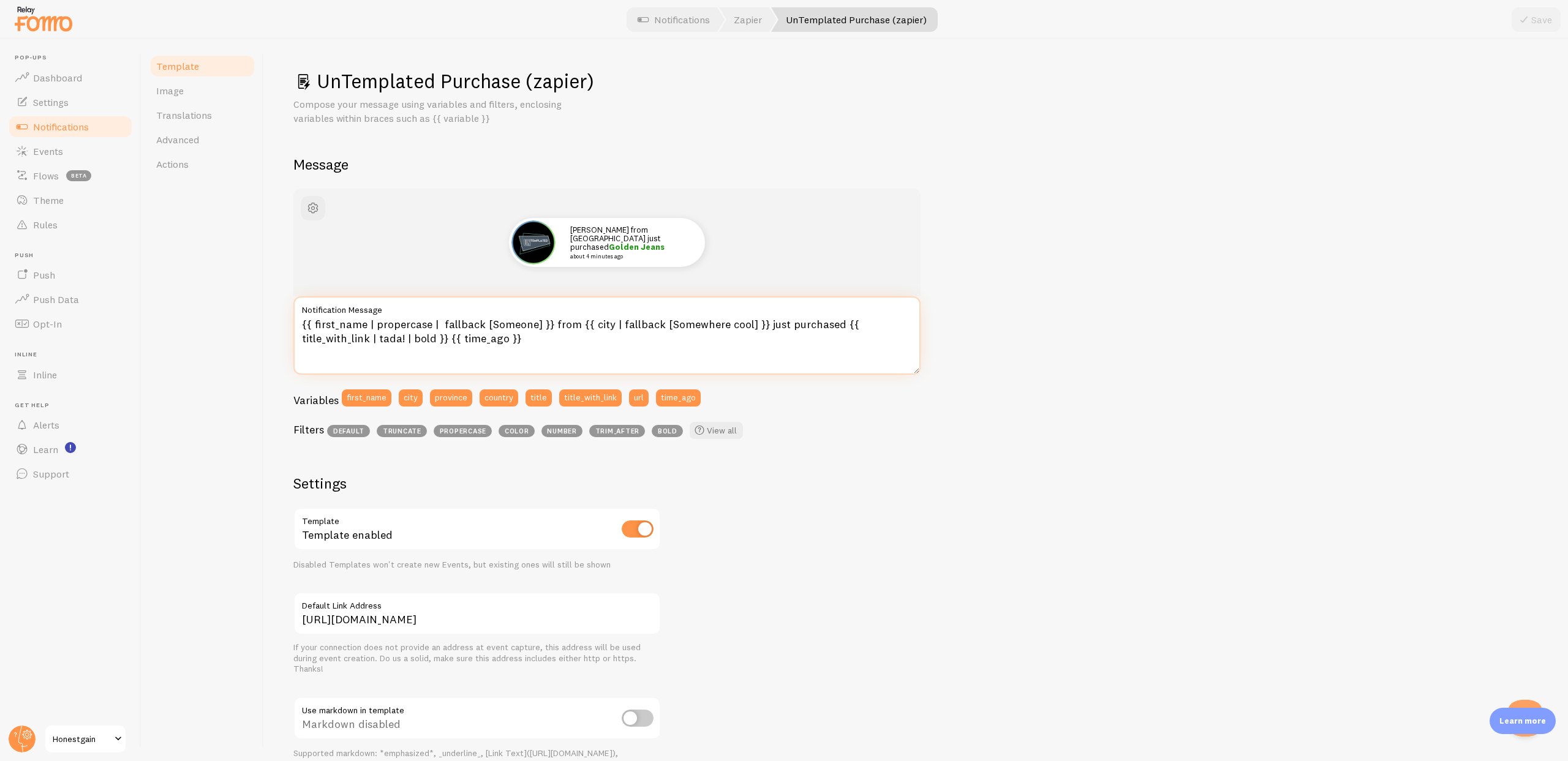
drag, startPoint x: 550, startPoint y: 323, endPoint x: 758, endPoint y: 325, distance: 208.0
click at [758, 325] on textarea "{{ first_name | propercase | fallback [Someone] }} from {{ city | fallback [Som…" at bounding box center [607, 335] width 627 height 78
type textarea "{{ first_name | propercase | fallback [Someone] }} just purchased {{ title_with…"
click at [1538, 20] on button "Save" at bounding box center [1536, 19] width 49 height 24
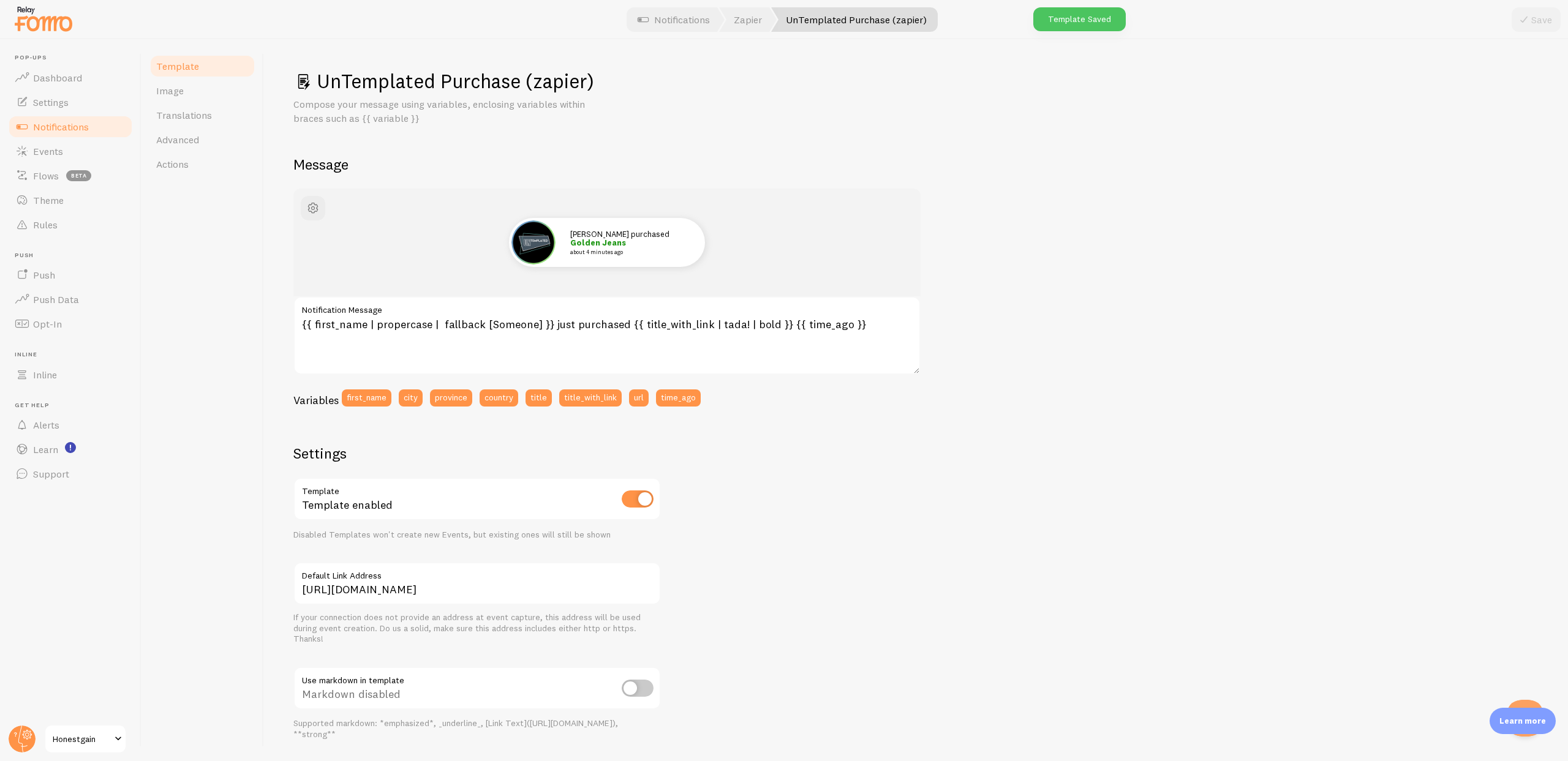
click at [79, 127] on span "Notifications" at bounding box center [61, 127] width 56 height 12
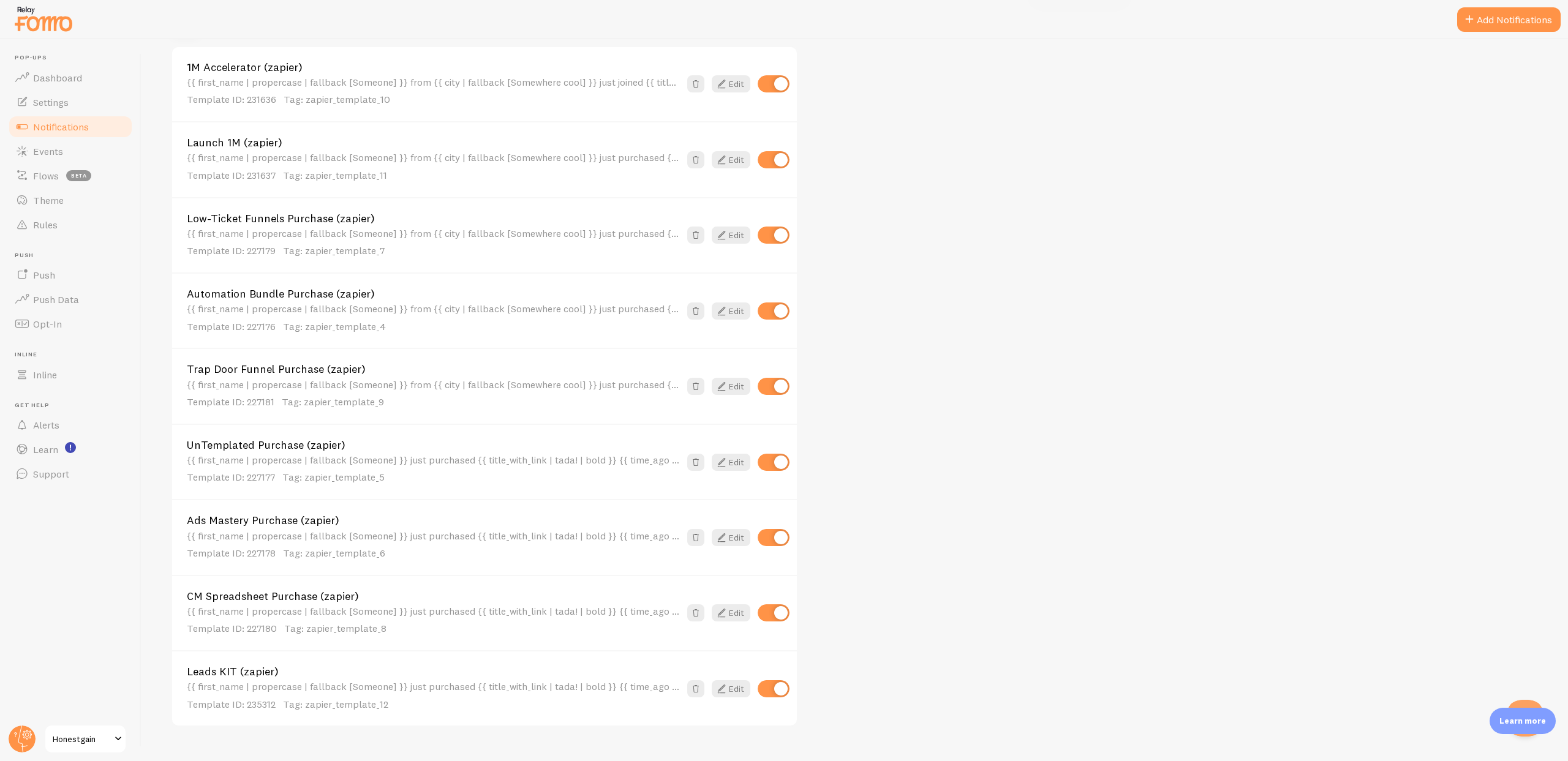
scroll to position [565, 0]
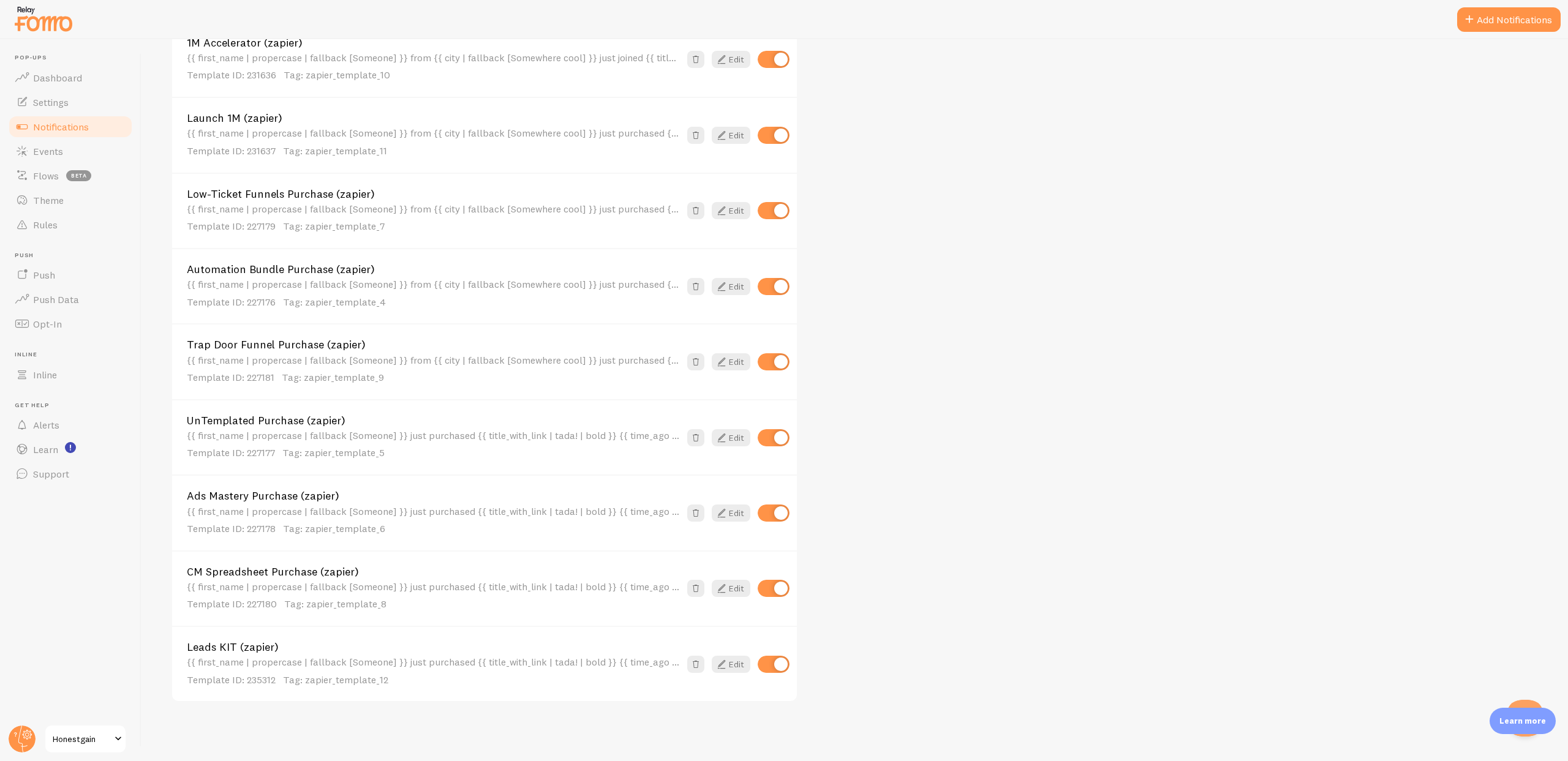
click at [251, 346] on link "Trap Door Funnel Purchase (zapier)" at bounding box center [434, 345] width 493 height 11
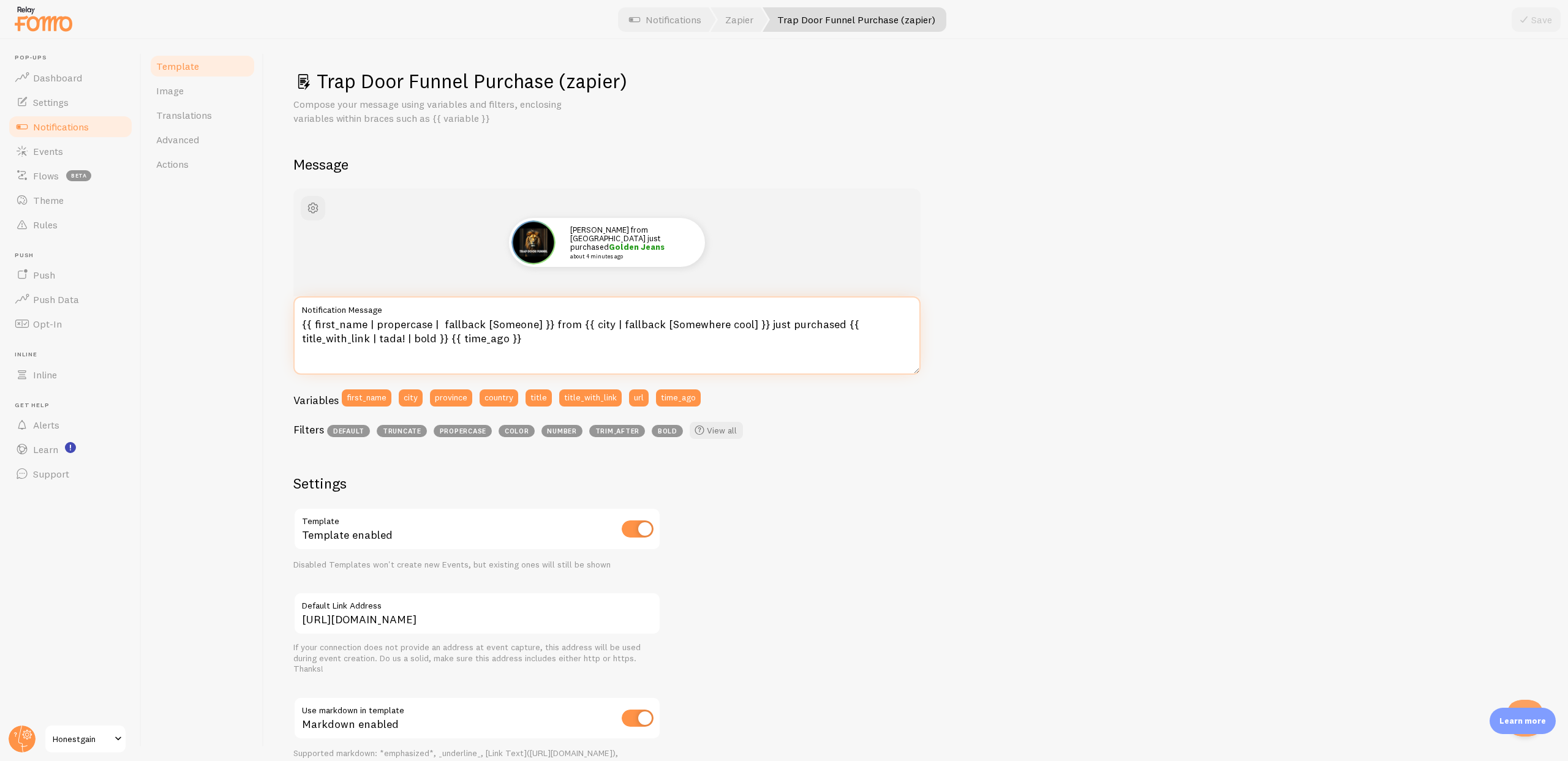
drag, startPoint x: 549, startPoint y: 325, endPoint x: 757, endPoint y: 327, distance: 208.0
click at [757, 327] on textarea "{{ first_name | propercase | fallback [Someone] }} from {{ city | fallback [Som…" at bounding box center [607, 335] width 627 height 78
type textarea "{{ first_name | propercase | fallback [Someone] }} just purchased {{ title_with…"
click at [1549, 20] on button "Save" at bounding box center [1536, 19] width 49 height 24
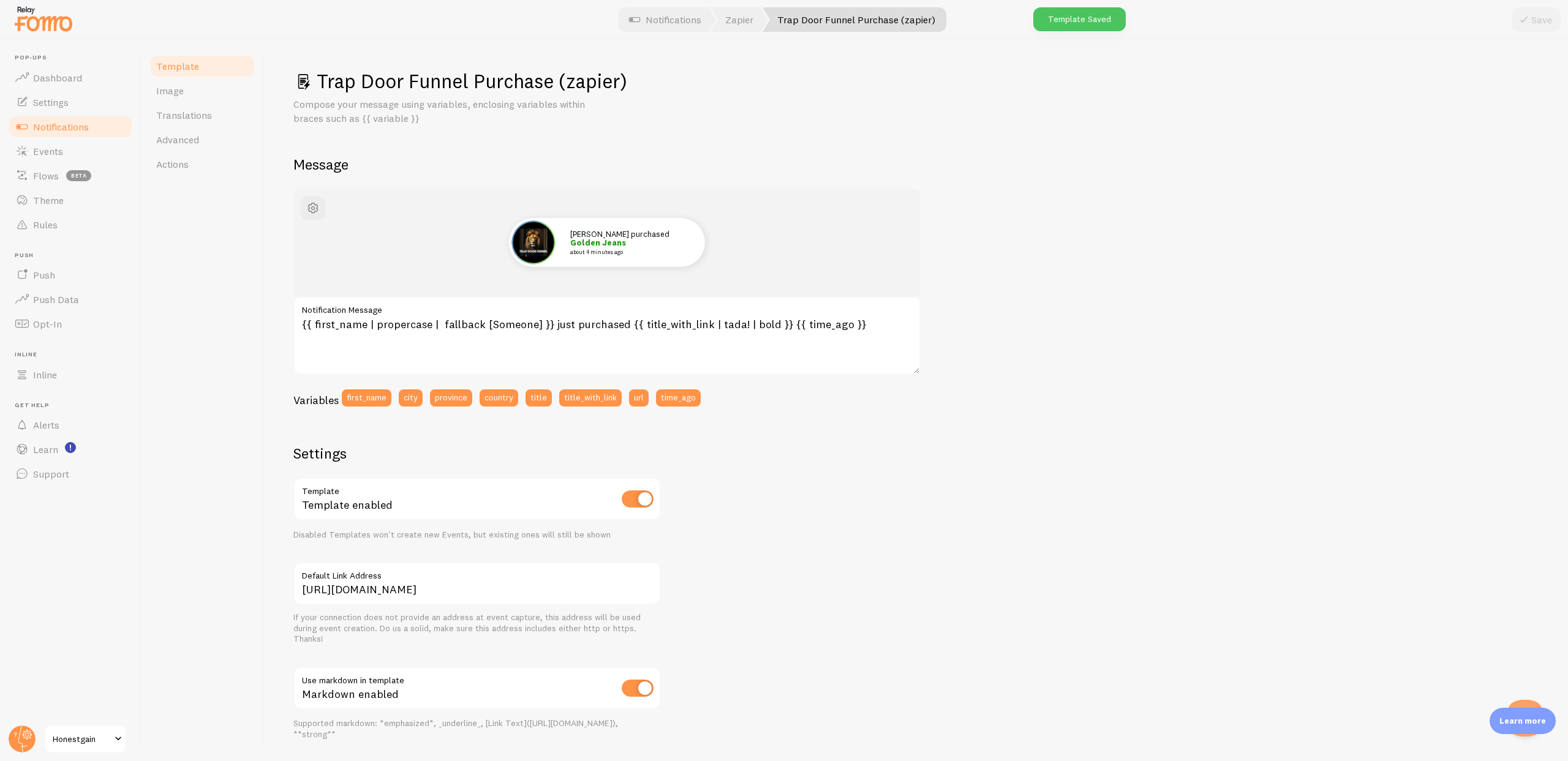
click at [67, 127] on span "Notifications" at bounding box center [61, 127] width 56 height 12
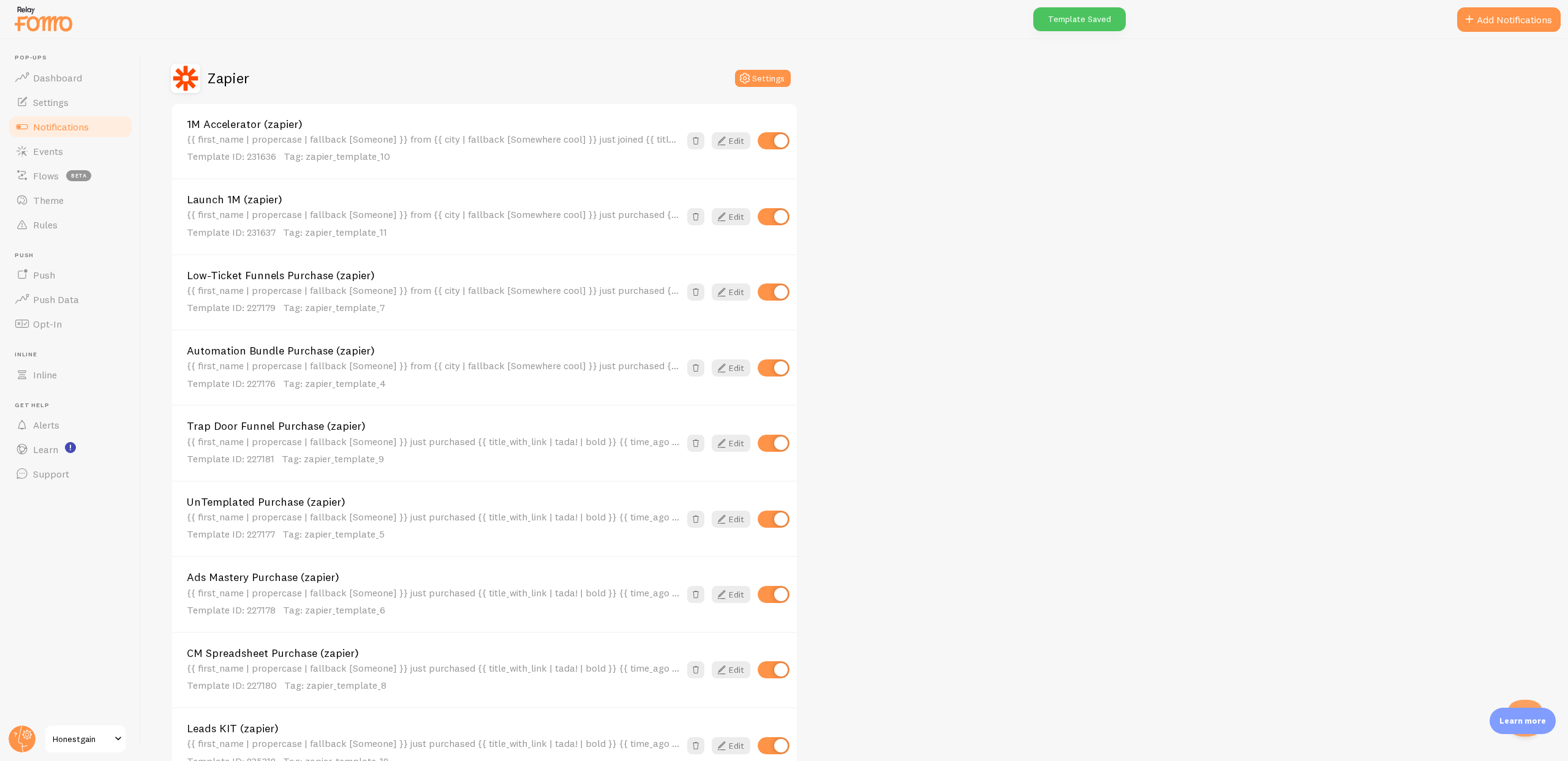
scroll to position [490, 0]
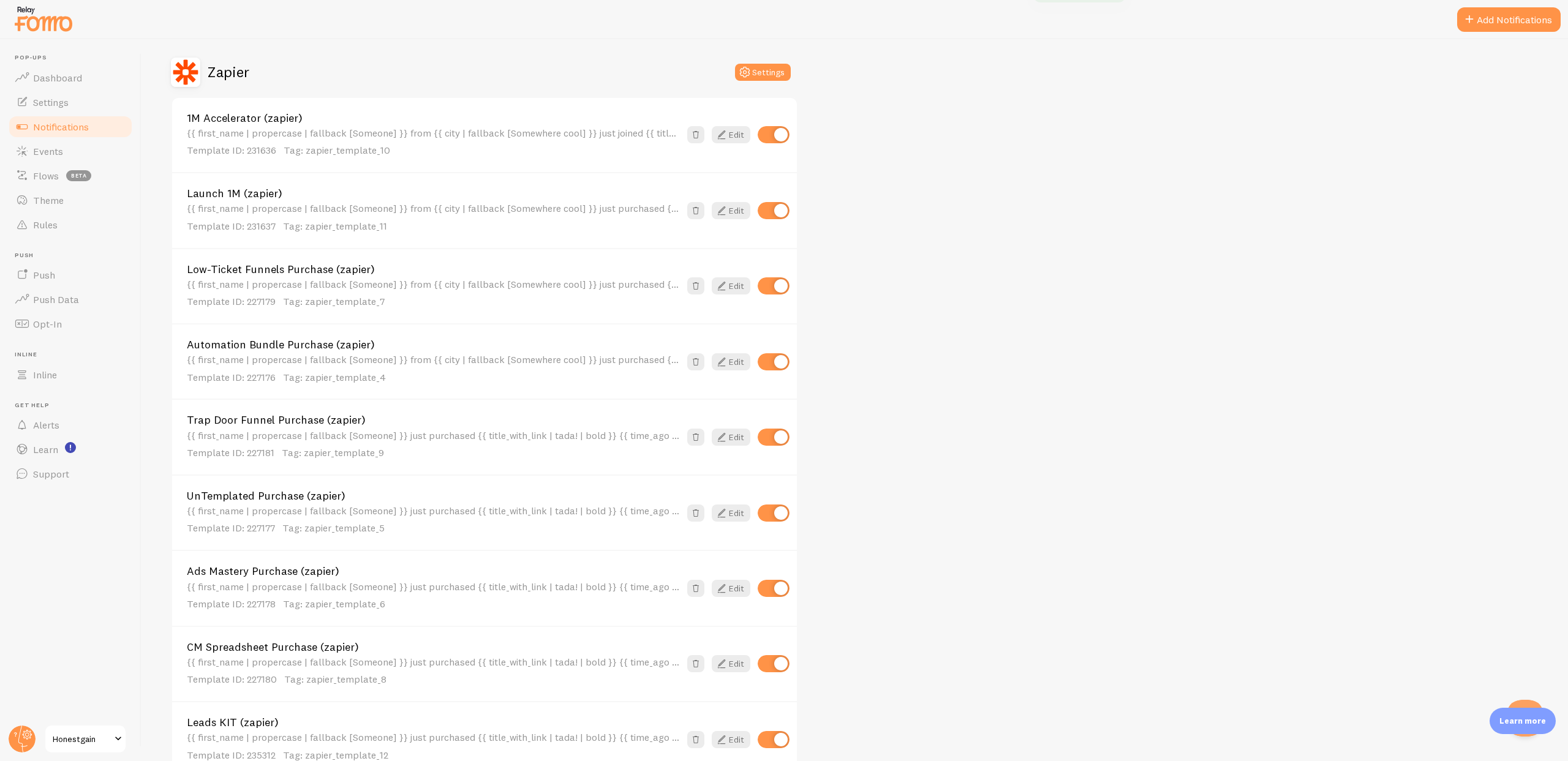
click at [240, 345] on link "Automation Bundle Purchase (zapier)" at bounding box center [434, 345] width 493 height 11
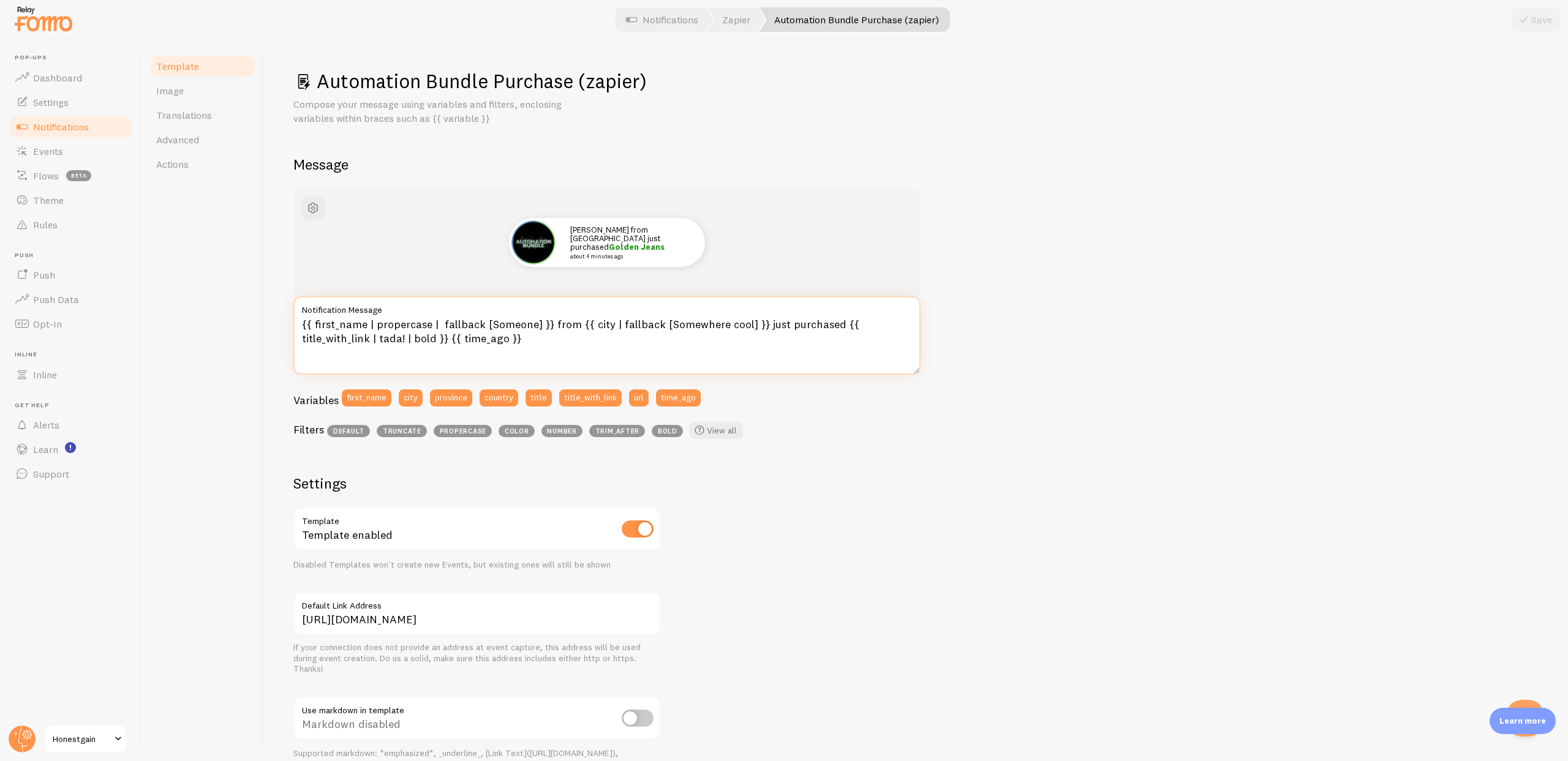
drag, startPoint x: 553, startPoint y: 323, endPoint x: 757, endPoint y: 318, distance: 204.1
click at [757, 318] on textarea "{{ first_name | propercase | fallback [Someone] }} from {{ city | fallback [Som…" at bounding box center [607, 335] width 627 height 78
type textarea "{{ first_name | propercase | fallback [Someone] }} just purchased {{ title_with…"
click at [1516, 18] on button "Save" at bounding box center [1536, 19] width 49 height 24
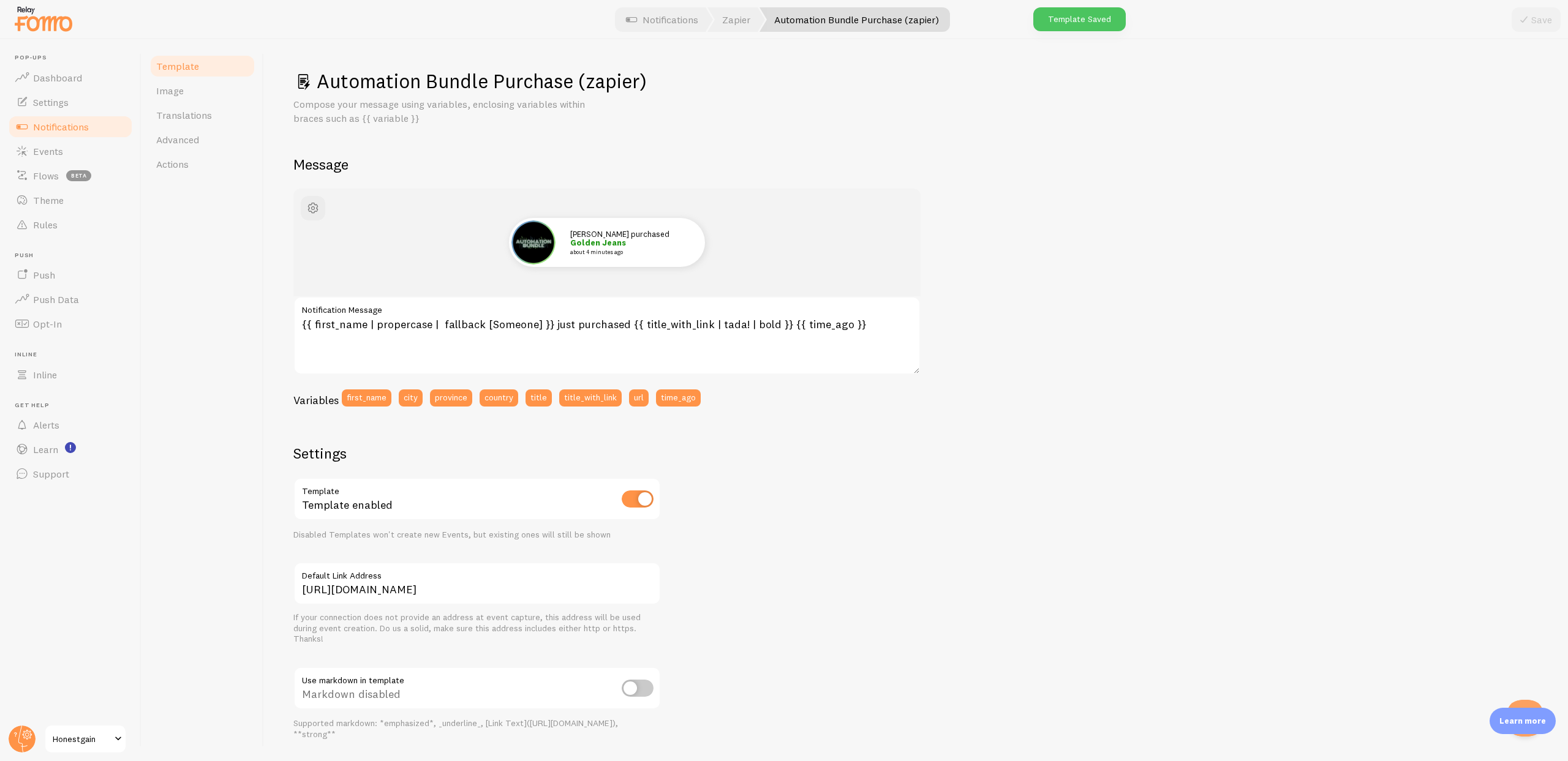
click at [100, 131] on link "Notifications" at bounding box center [70, 127] width 126 height 24
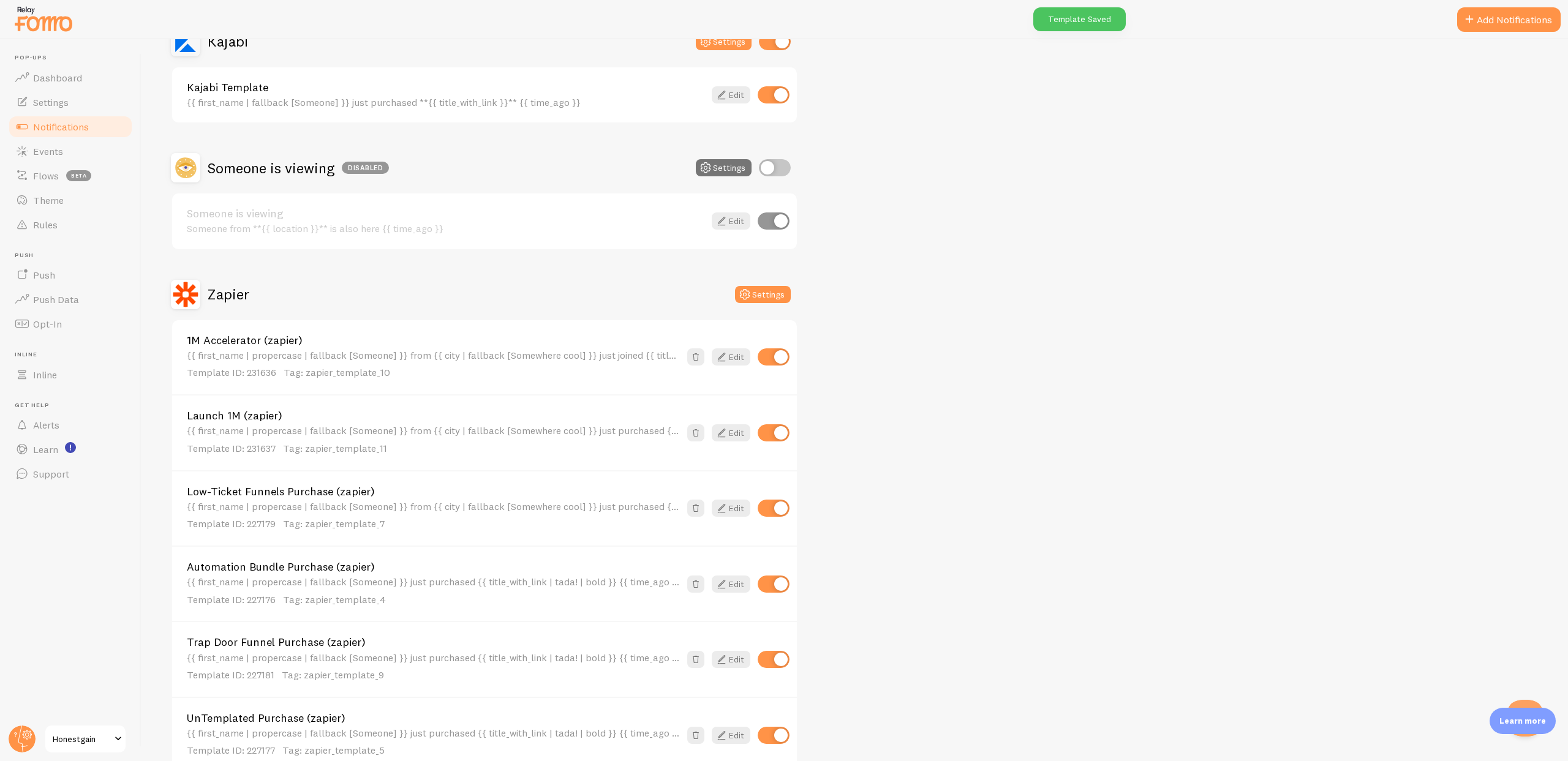
scroll to position [269, 0]
click at [285, 489] on link "Low-Ticket Funnels Purchase (zapier)" at bounding box center [434, 489] width 493 height 11
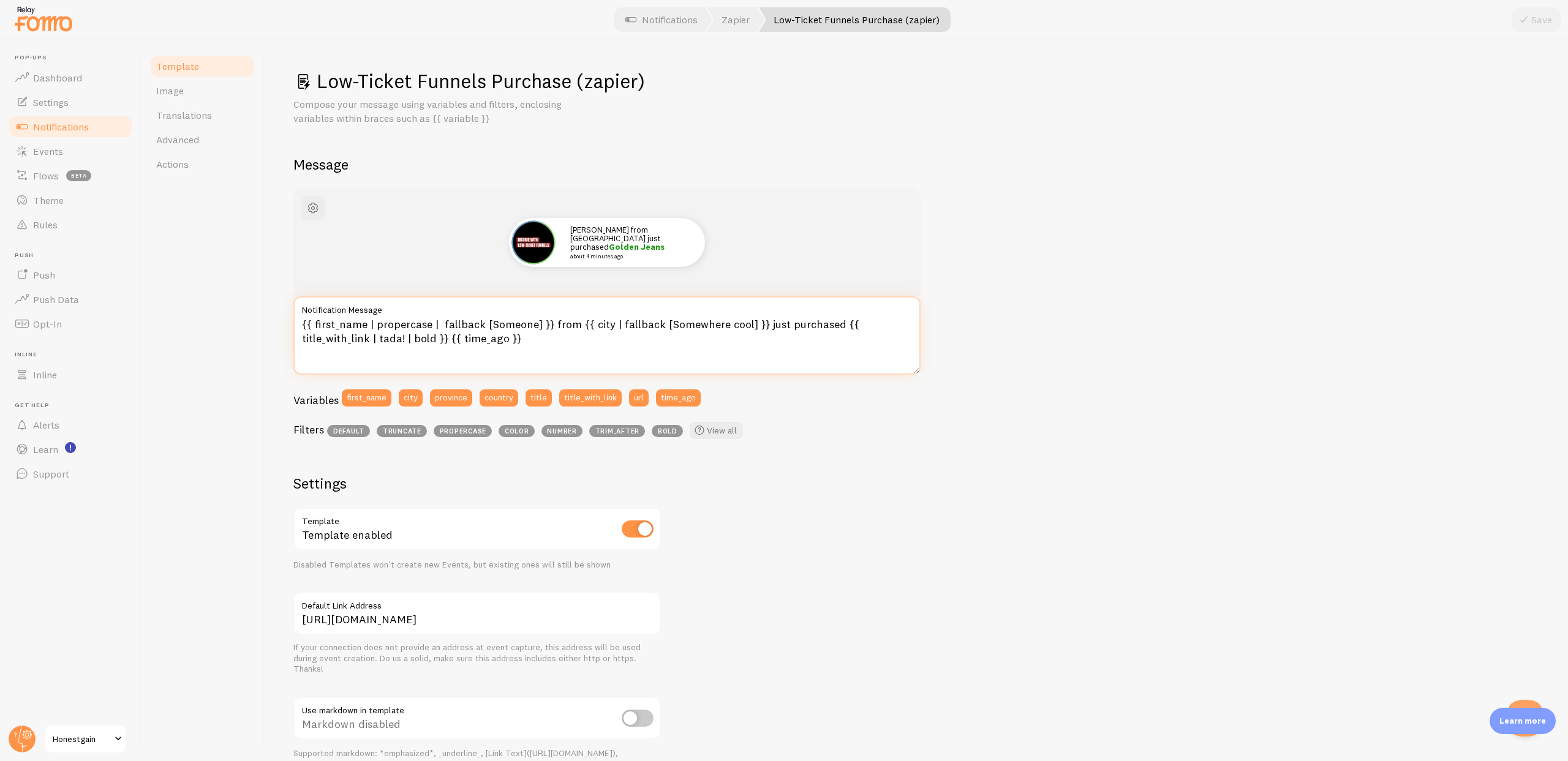
drag, startPoint x: 548, startPoint y: 323, endPoint x: 759, endPoint y: 331, distance: 211.2
click at [759, 331] on textarea "{{ first_name | propercase | fallback [Someone] }} from {{ city | fallback [Som…" at bounding box center [607, 335] width 627 height 78
type textarea "{{ first_name | propercase | fallback [Someone] }} just purchased {{ title_with…"
click at [1544, 14] on button "Save" at bounding box center [1536, 19] width 49 height 24
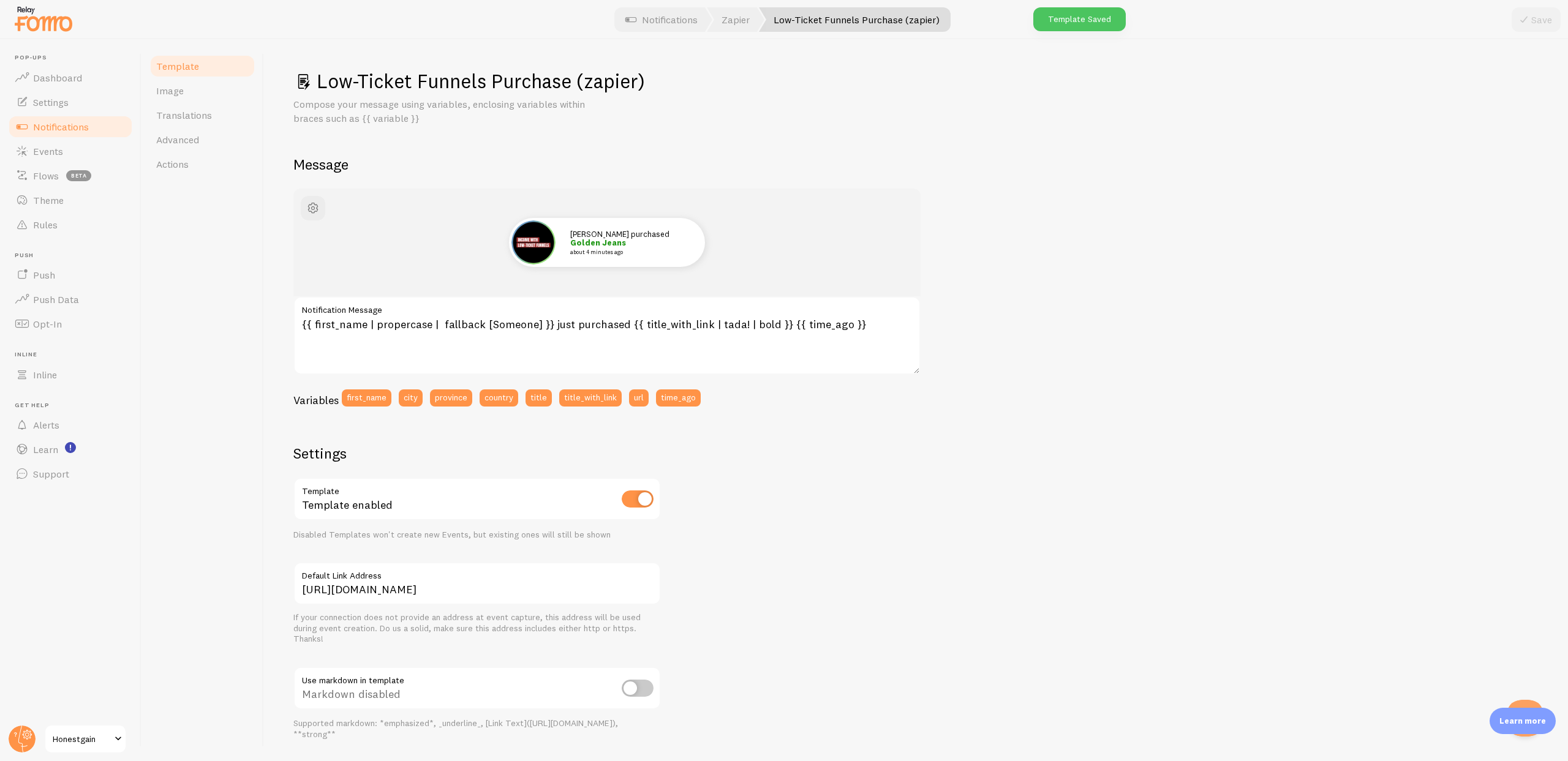
click at [77, 123] on span "Notifications" at bounding box center [61, 127] width 56 height 12
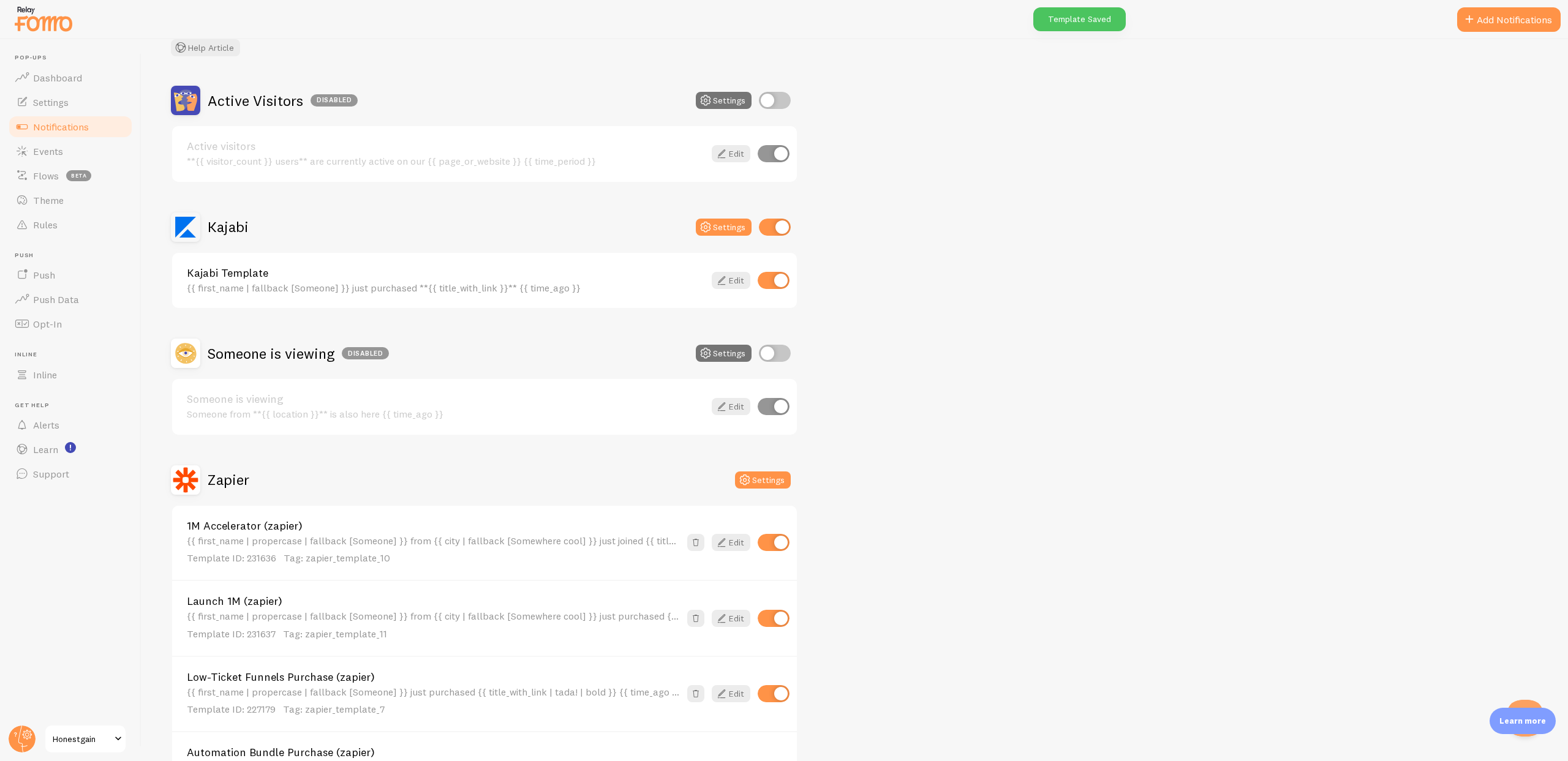
scroll to position [85, 0]
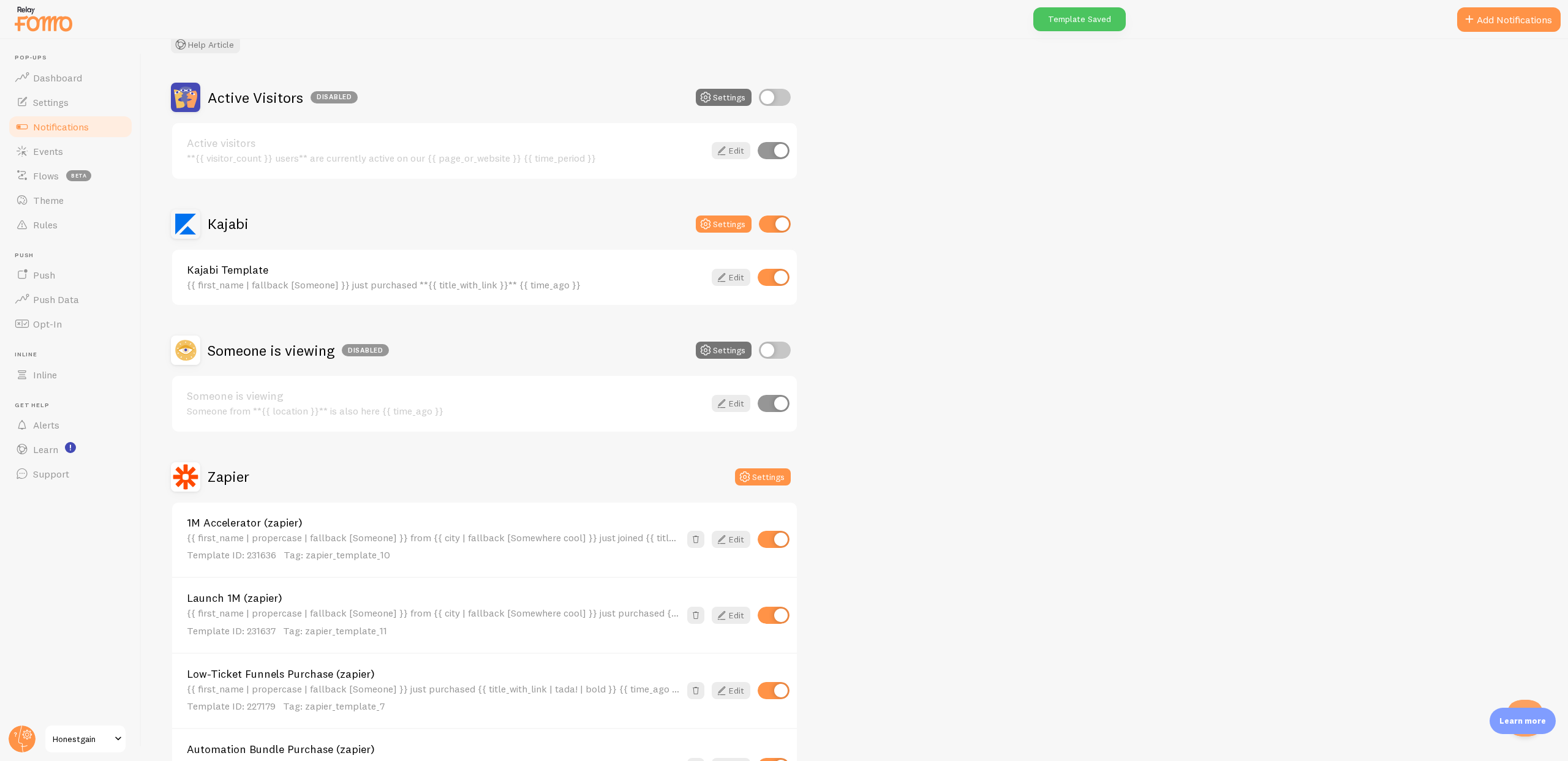
click at [249, 598] on link "Launch 1M (zapier)" at bounding box center [434, 598] width 493 height 11
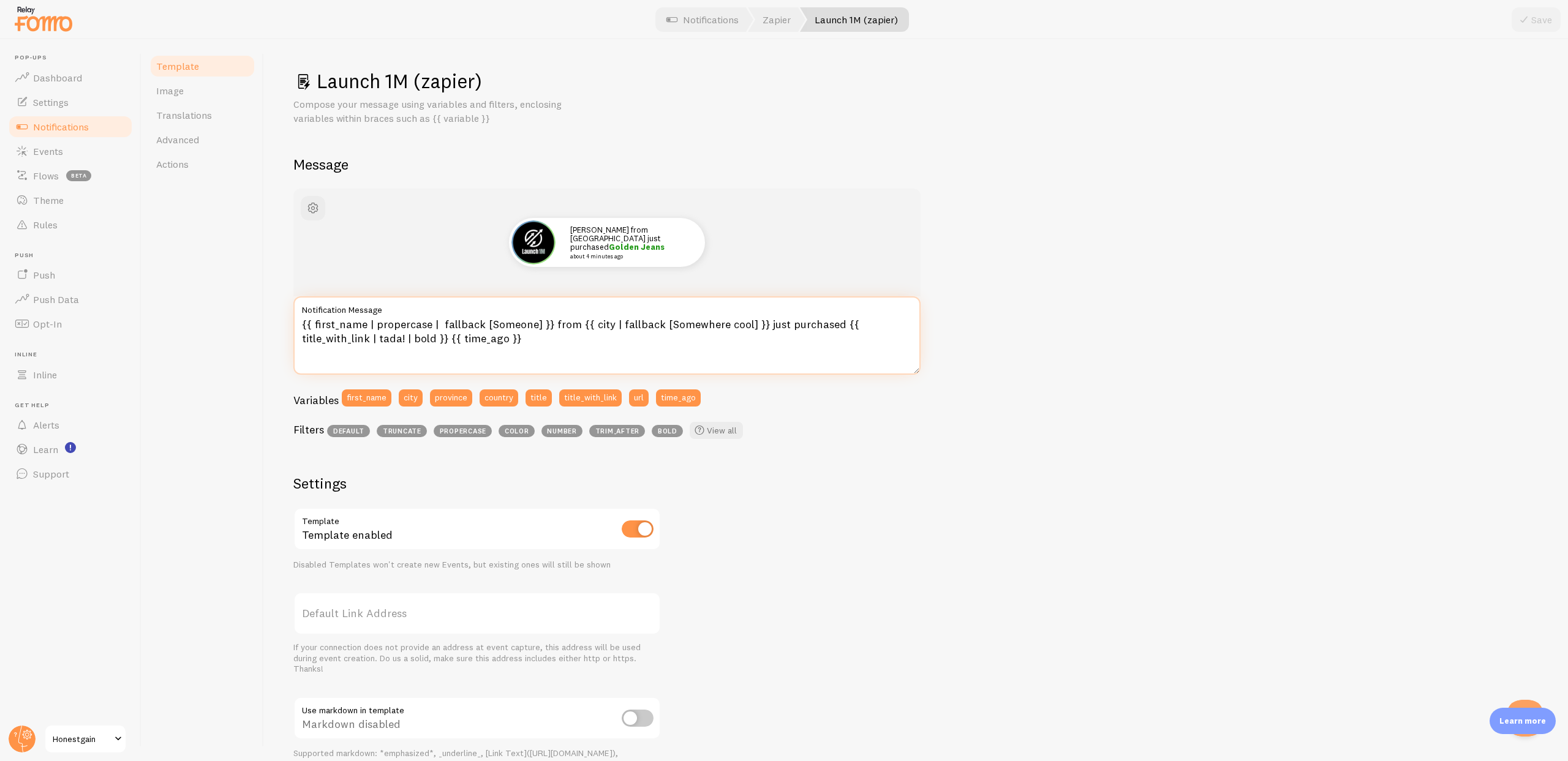
drag, startPoint x: 549, startPoint y: 324, endPoint x: 757, endPoint y: 327, distance: 208.0
click at [757, 327] on textarea "{{ first_name | propercase | fallback [Someone] }} from {{ city | fallback [Som…" at bounding box center [607, 335] width 627 height 78
type textarea "{{ first_name | propercase | fallback [Someone] }} just purchased {{ title_with…"
click at [1534, 19] on button "Save" at bounding box center [1536, 19] width 49 height 24
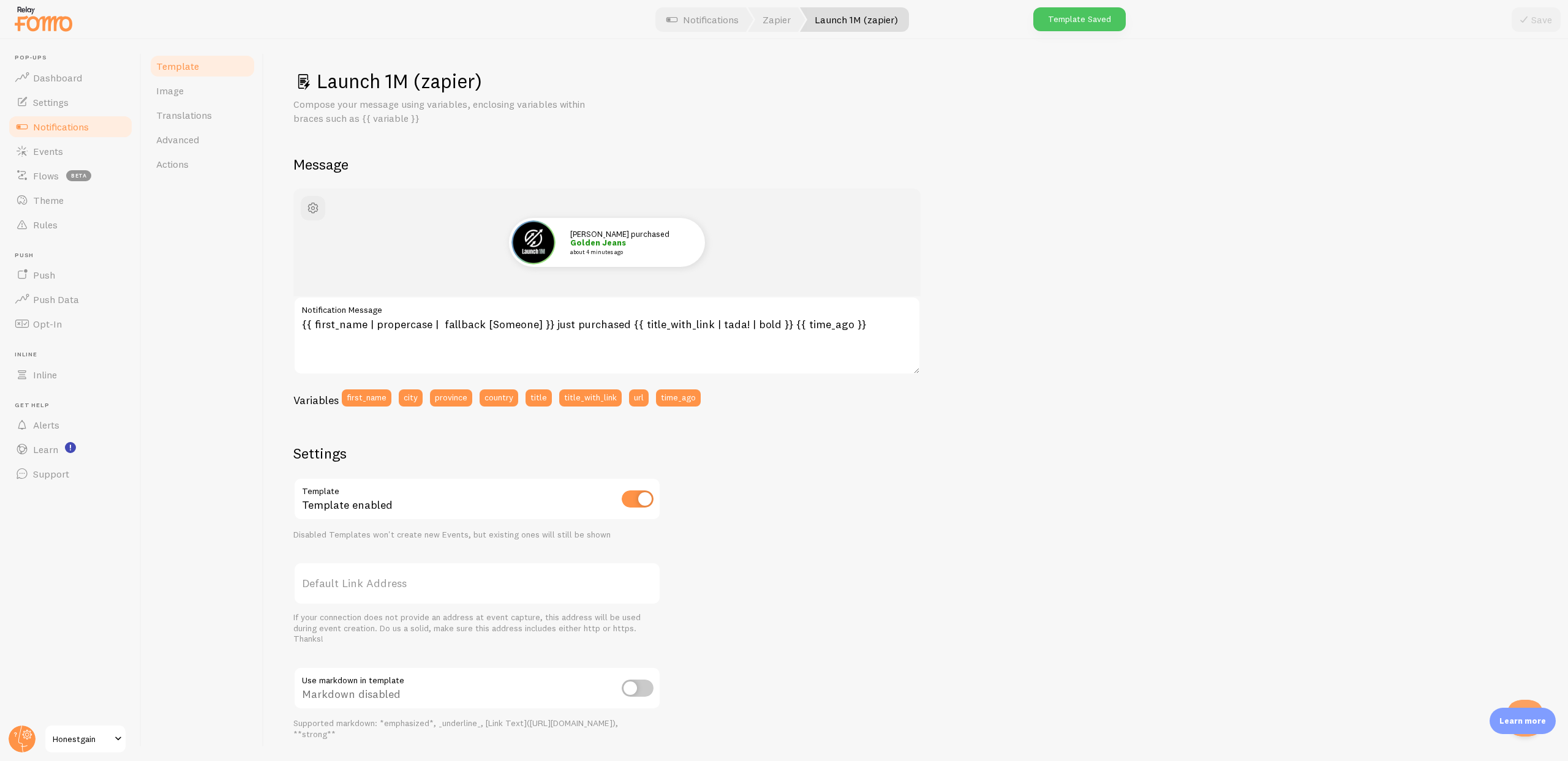
click at [77, 127] on span "Notifications" at bounding box center [61, 127] width 56 height 12
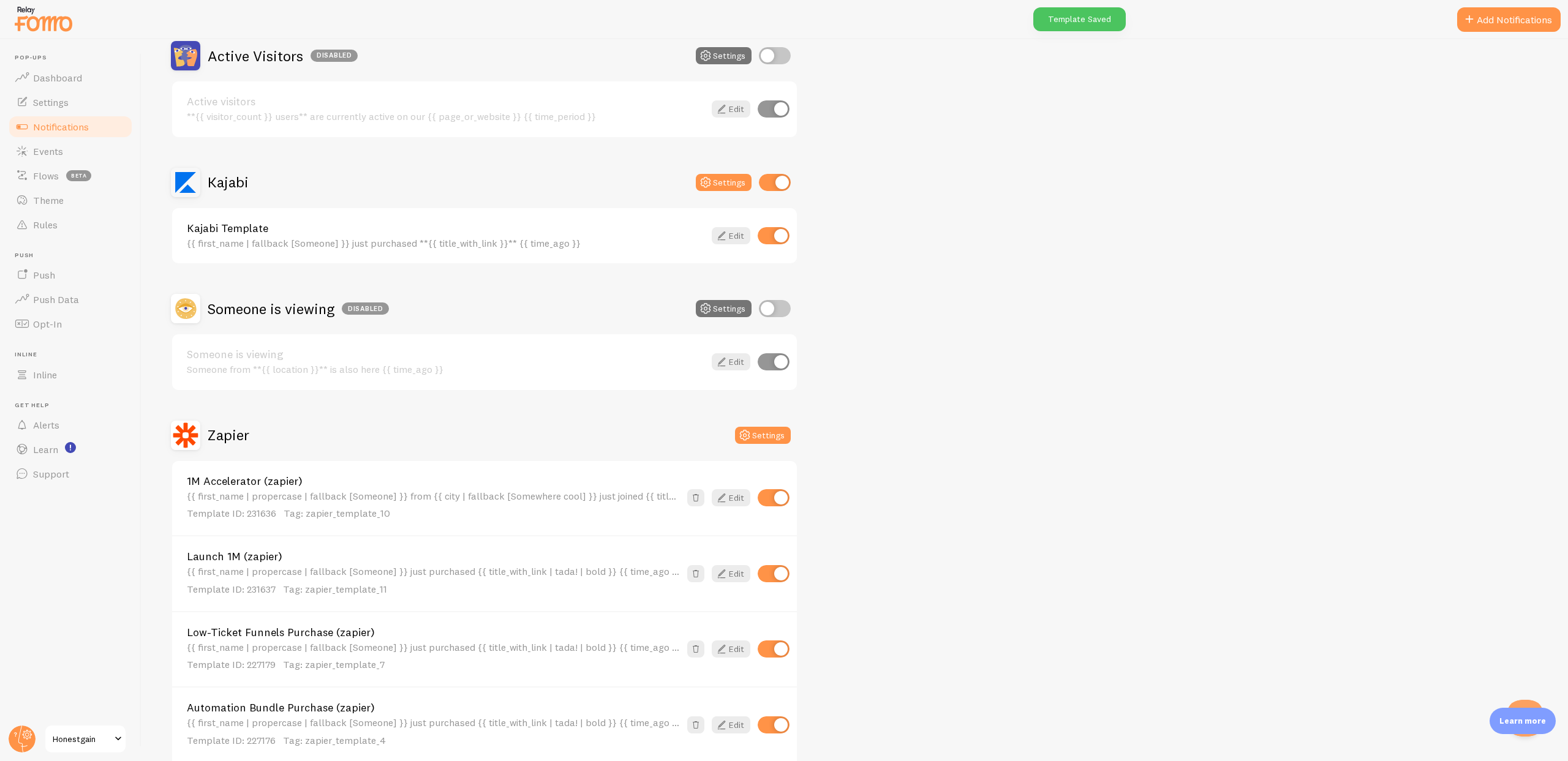
scroll to position [166, 0]
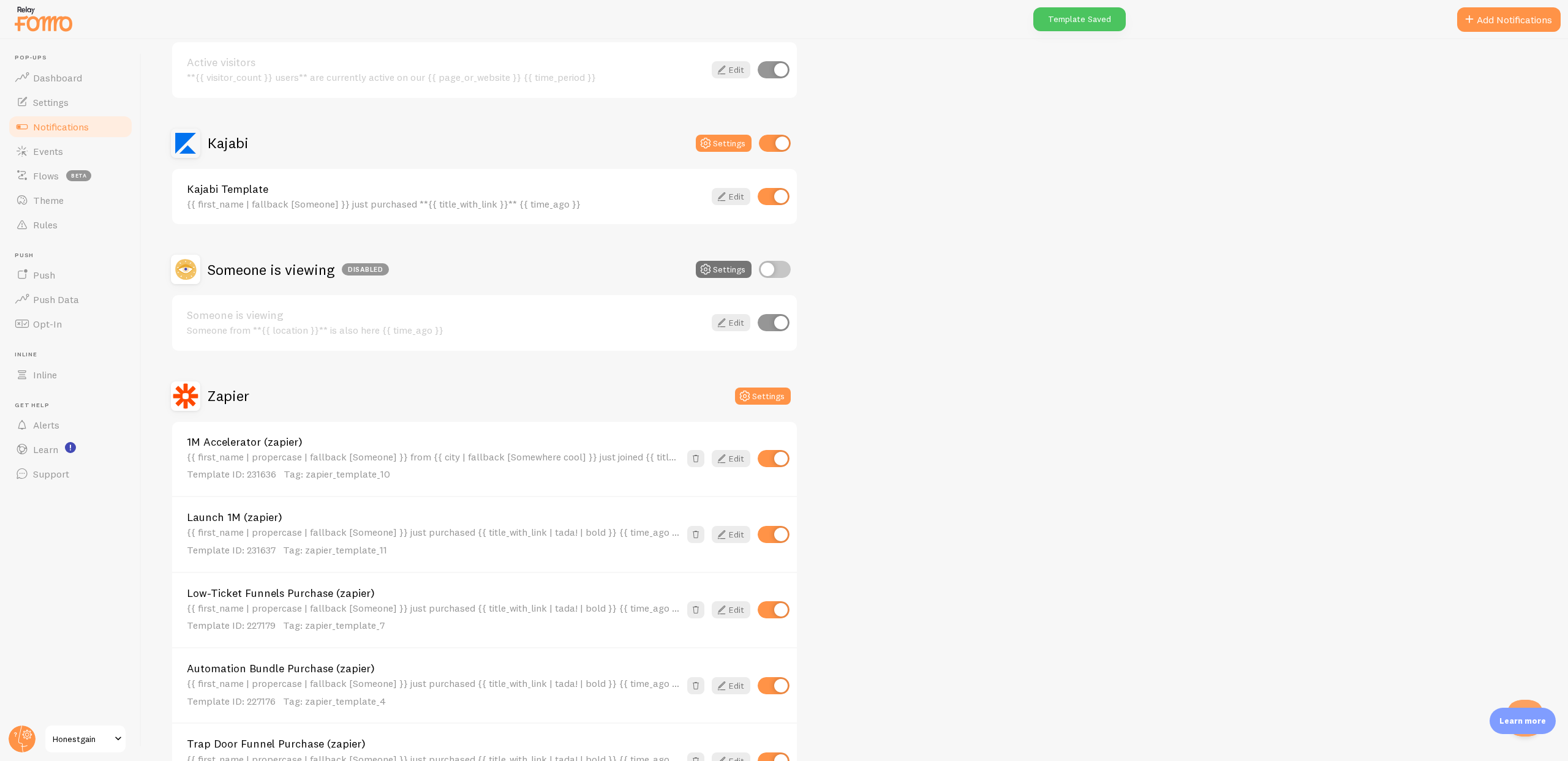
click at [953, 433] on div "Active Visitors Disabled Settings Active visitors **{{ visitor_count }} users**…" at bounding box center [854, 551] width 1368 height 1100
click at [955, 330] on div "Active Visitors Disabled Settings Active visitors **{{ visitor_count }} users**…" at bounding box center [854, 551] width 1368 height 1100
click at [943, 230] on div "Active Visitors Disabled Settings Active visitors **{{ visitor_count }} users**…" at bounding box center [854, 551] width 1368 height 1100
